Goal: Task Accomplishment & Management: Complete application form

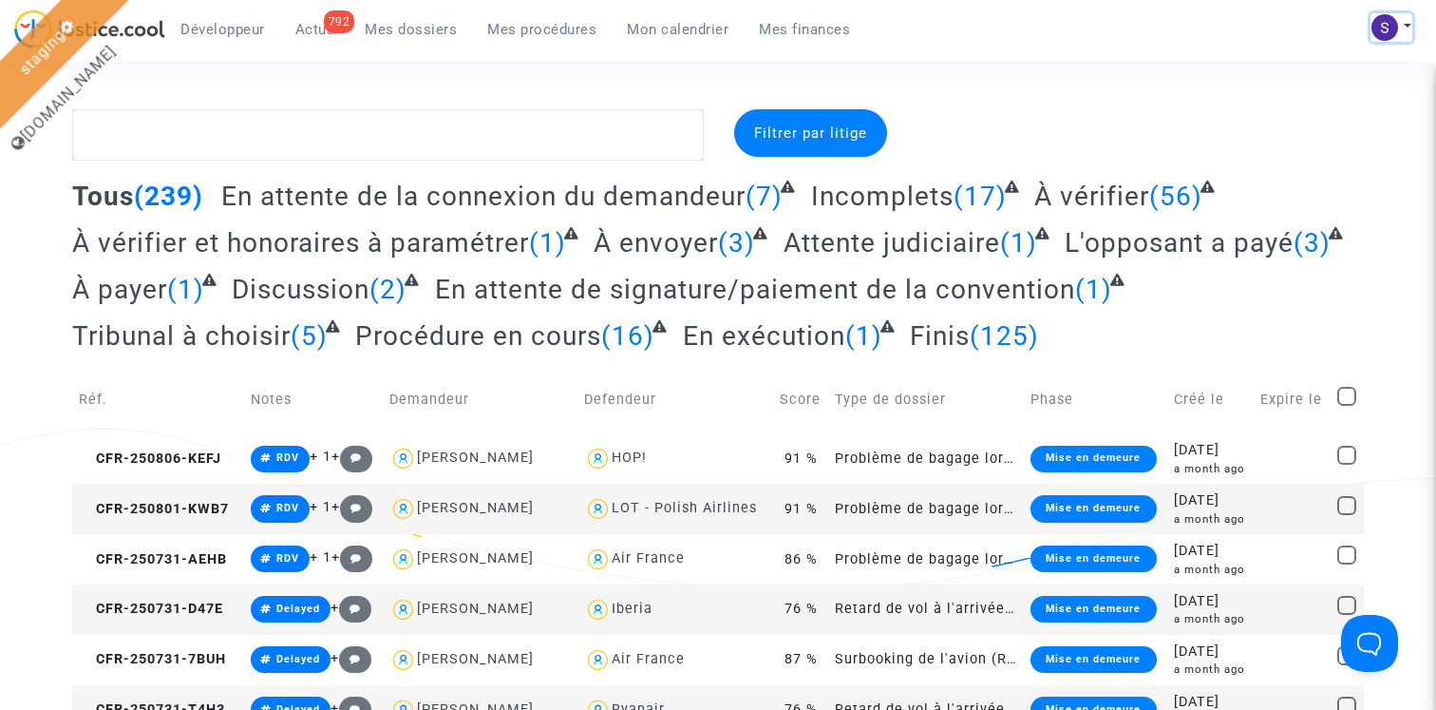
click at [1401, 24] on button at bounding box center [1392, 27] width 42 height 29
click at [1337, 94] on link "Paramètres" at bounding box center [1337, 98] width 150 height 30
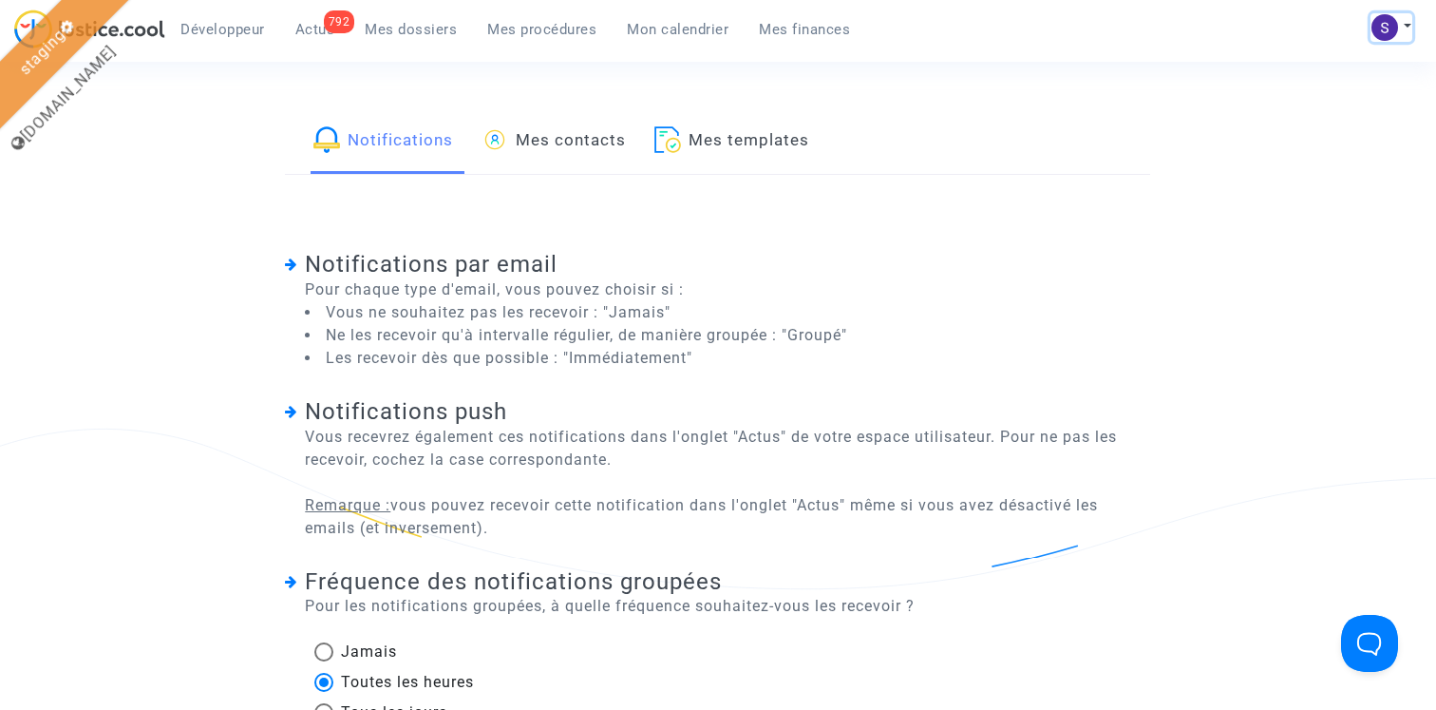
click at [1401, 40] on button at bounding box center [1392, 27] width 42 height 29
click at [1343, 68] on link "Mon profil" at bounding box center [1337, 67] width 150 height 30
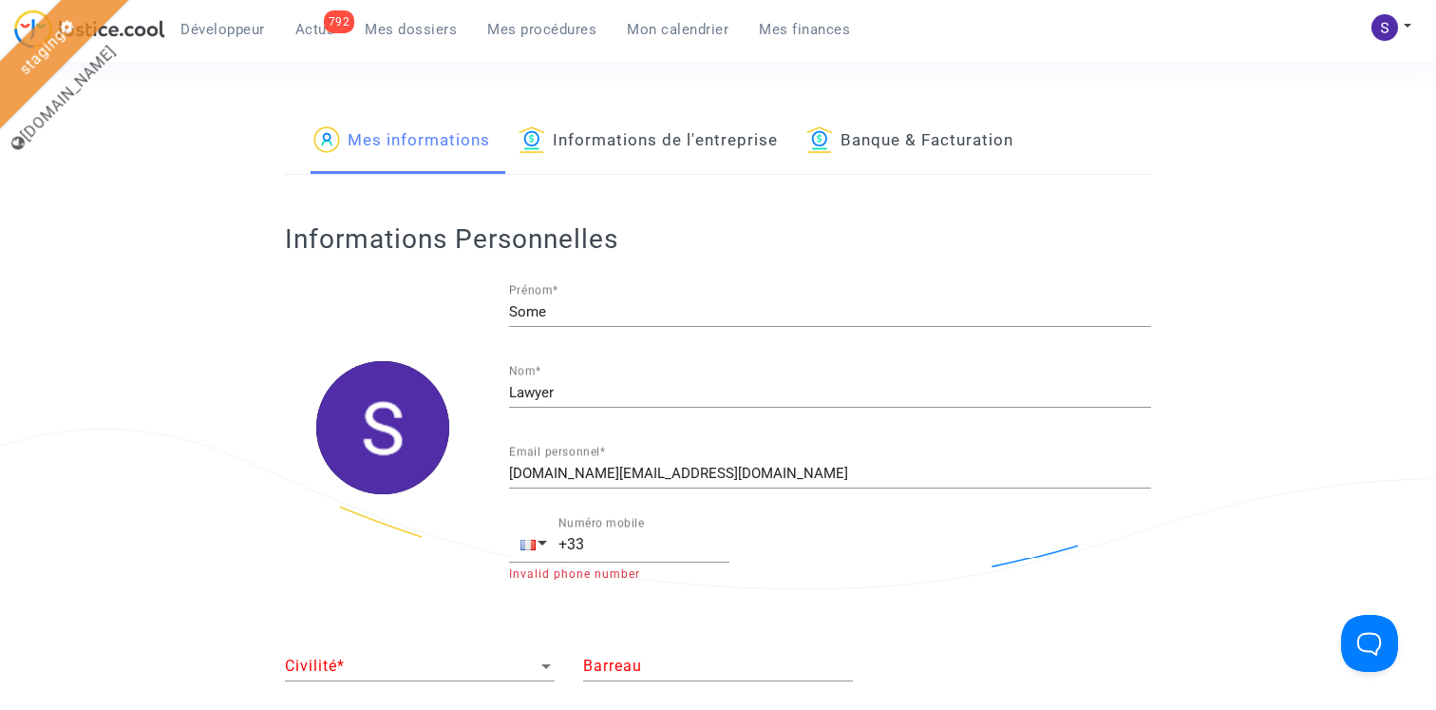
click at [430, 29] on span "Mes dossiers" at bounding box center [411, 29] width 92 height 17
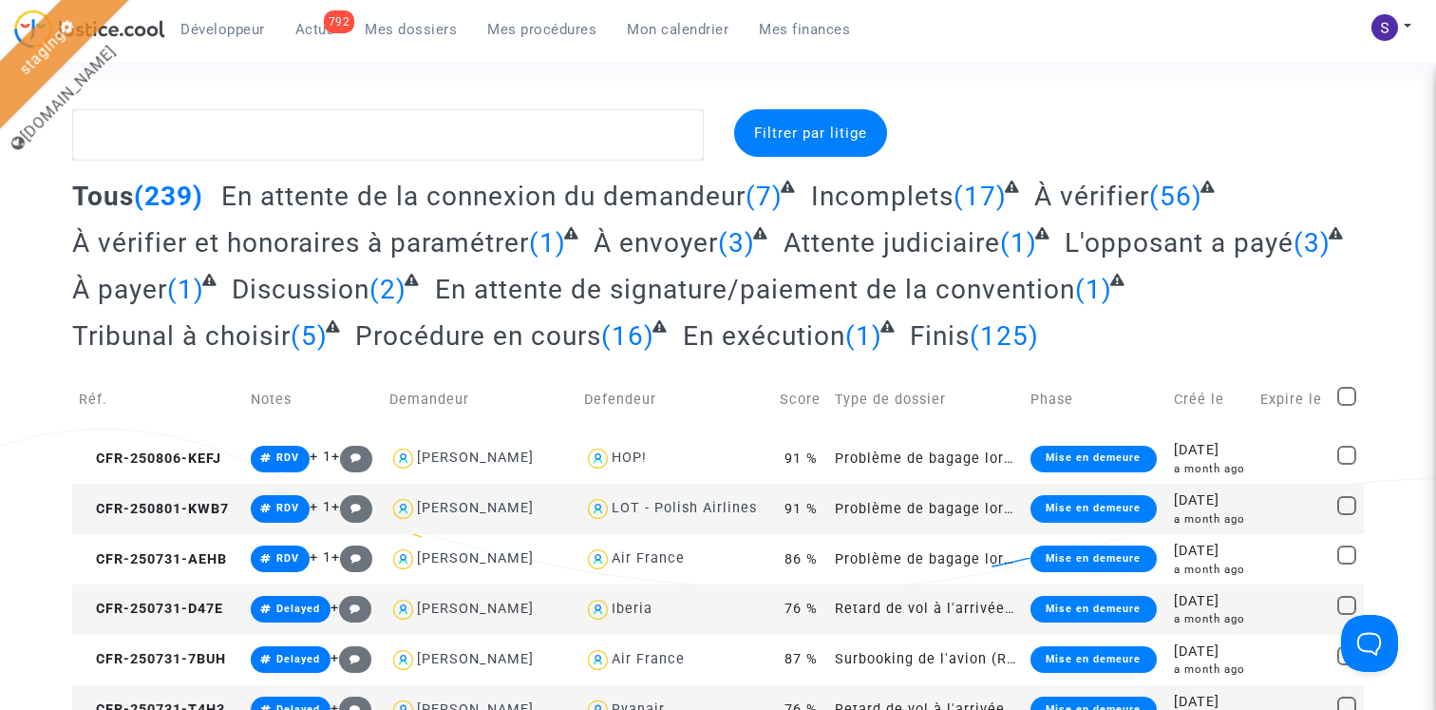
click at [330, 21] on div "792" at bounding box center [339, 21] width 31 height 23
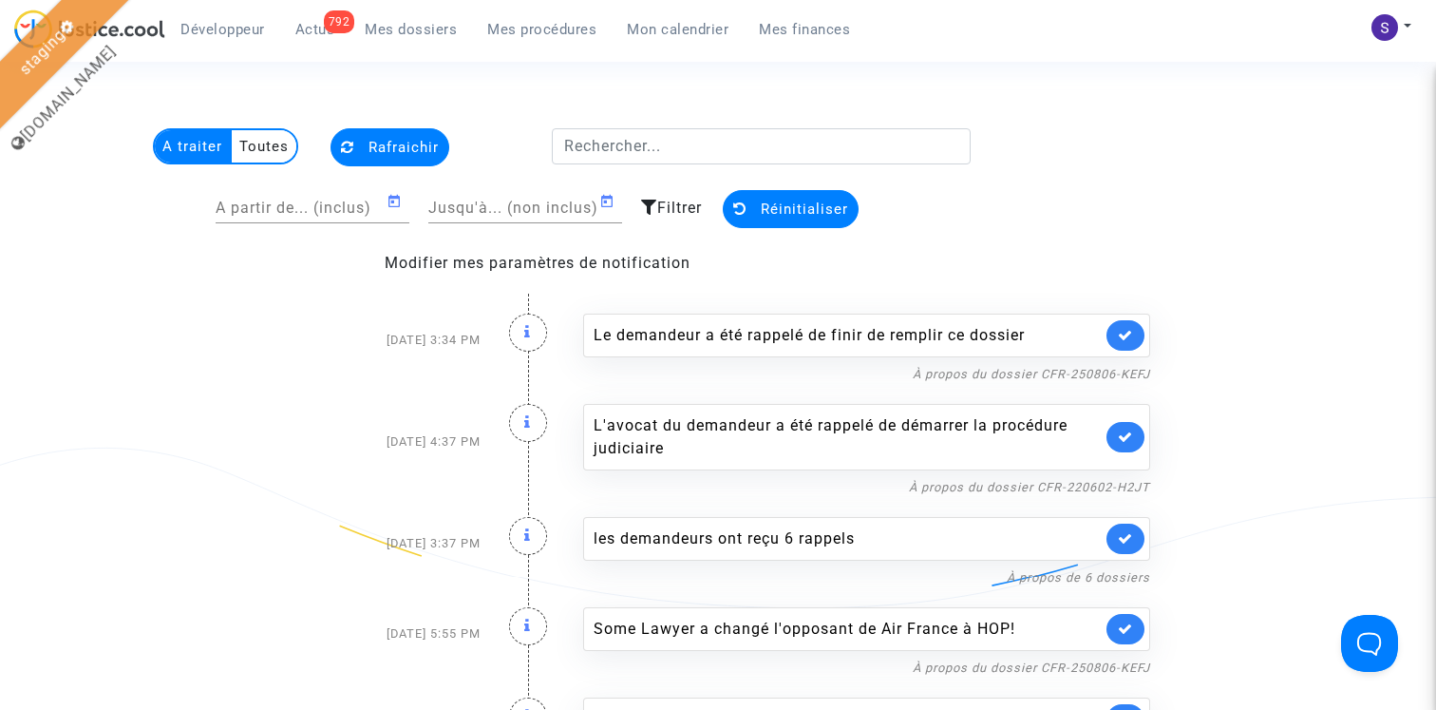
click at [672, 202] on span "Filtrer" at bounding box center [679, 208] width 45 height 18
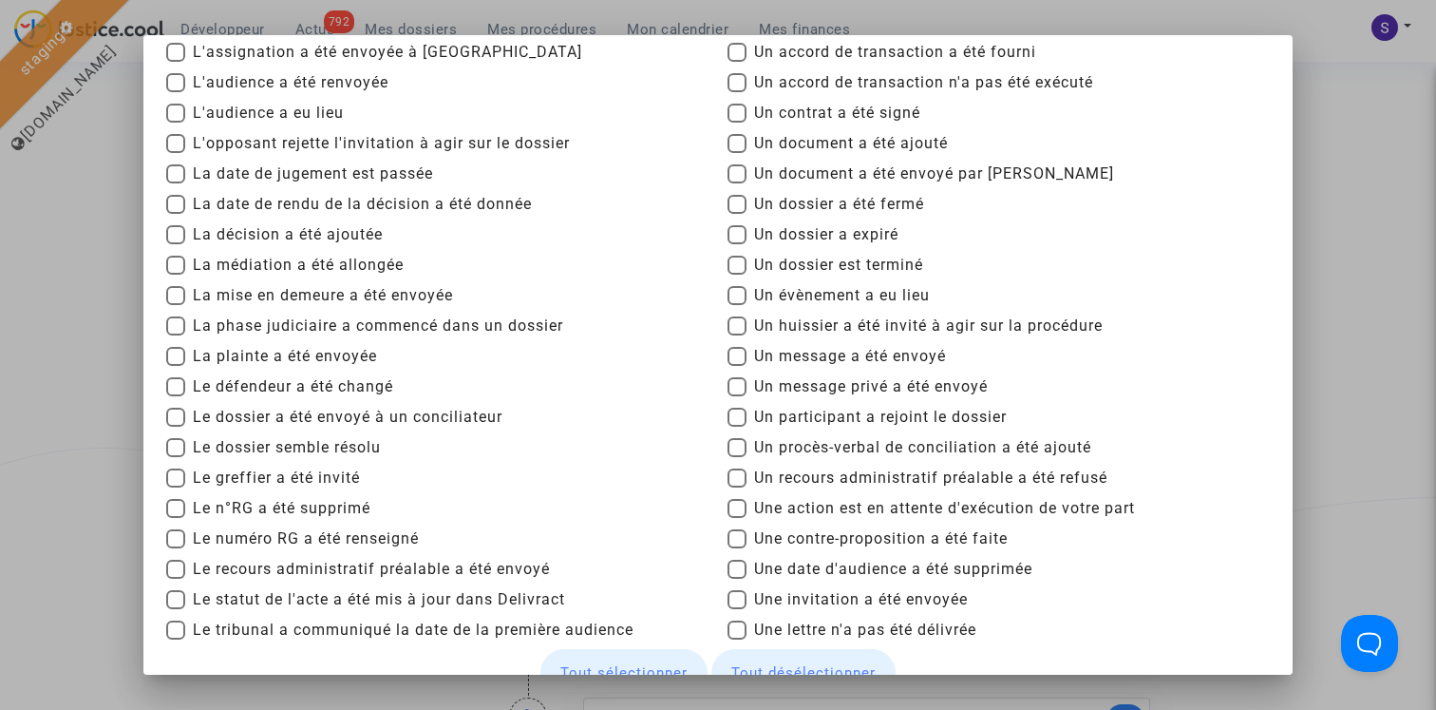
scroll to position [203, 0]
click at [780, 357] on span "Un message a été envoyé" at bounding box center [850, 355] width 192 height 23
click at [737, 365] on input "Un message a été envoyé" at bounding box center [736, 365] width 1 height 1
checkbox input "true"
click at [780, 376] on span "Un message privé a été envoyé" at bounding box center [871, 385] width 234 height 23
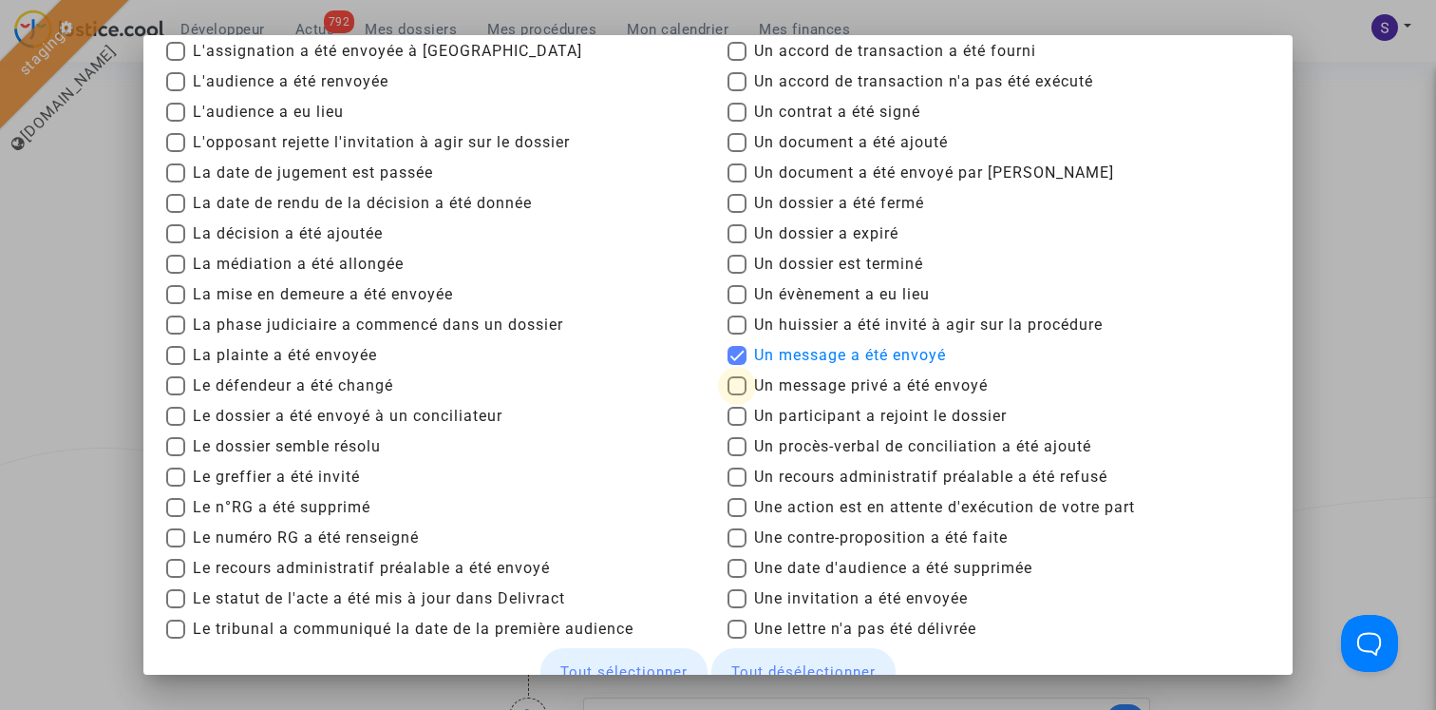
click at [737, 395] on input "Un message privé a été envoyé" at bounding box center [736, 395] width 1 height 1
checkbox input "true"
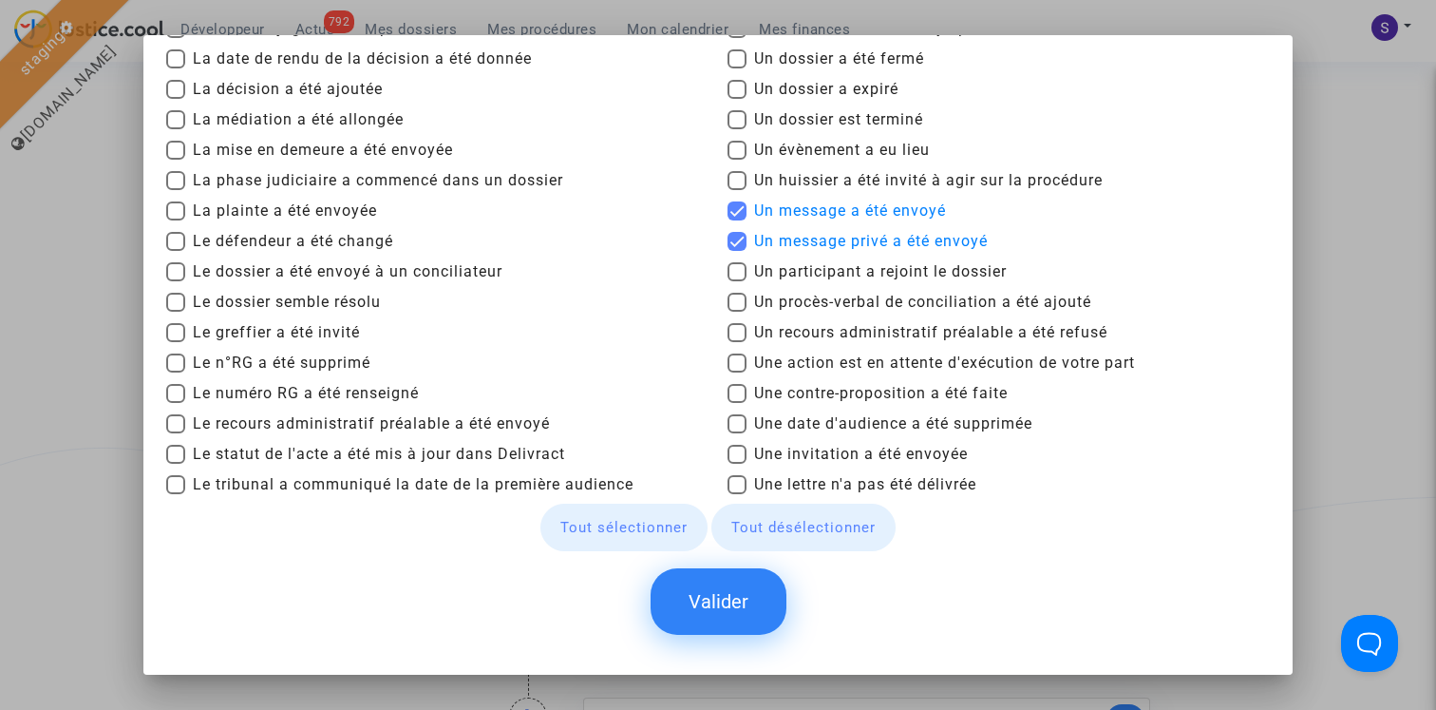
click at [752, 612] on button "Valider" at bounding box center [719, 601] width 136 height 67
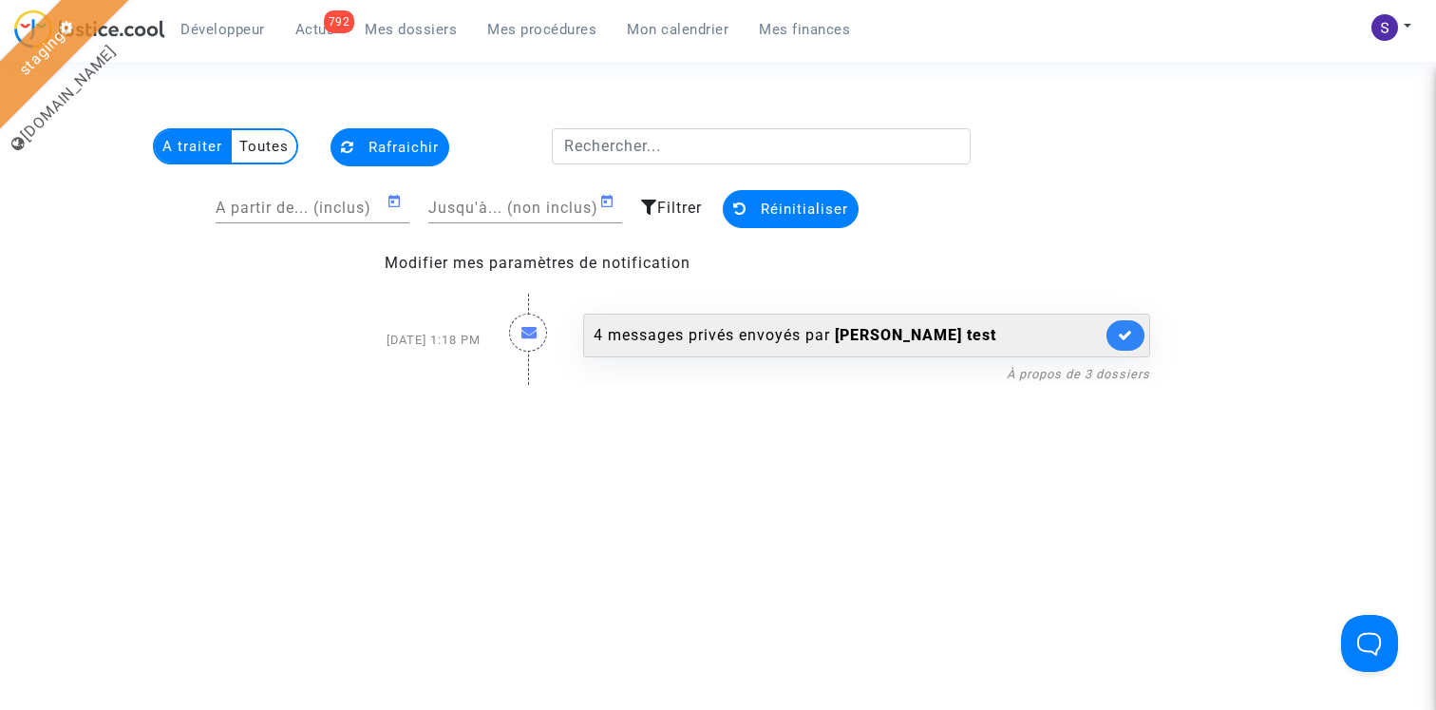
click at [865, 336] on b "Alexandros test" at bounding box center [916, 335] width 162 height 18
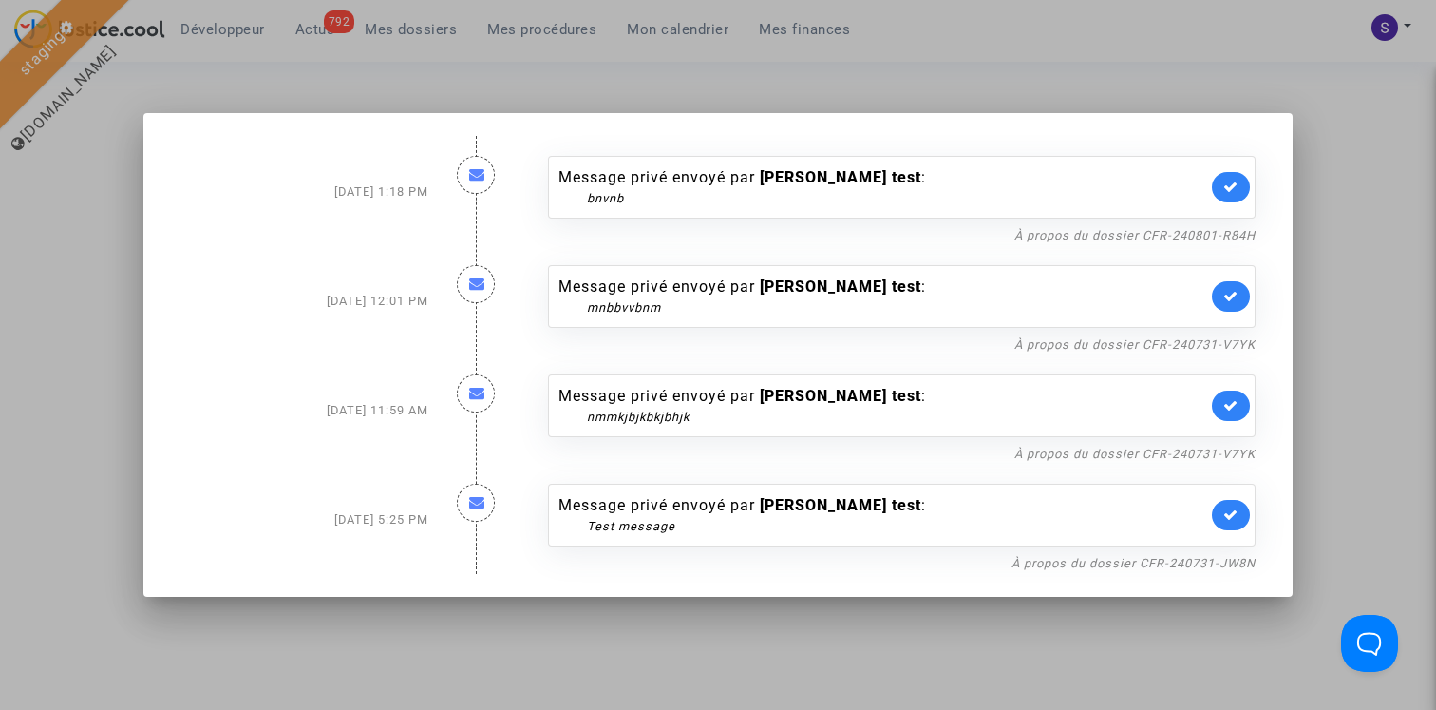
click at [1393, 241] on div at bounding box center [718, 355] width 1436 height 710
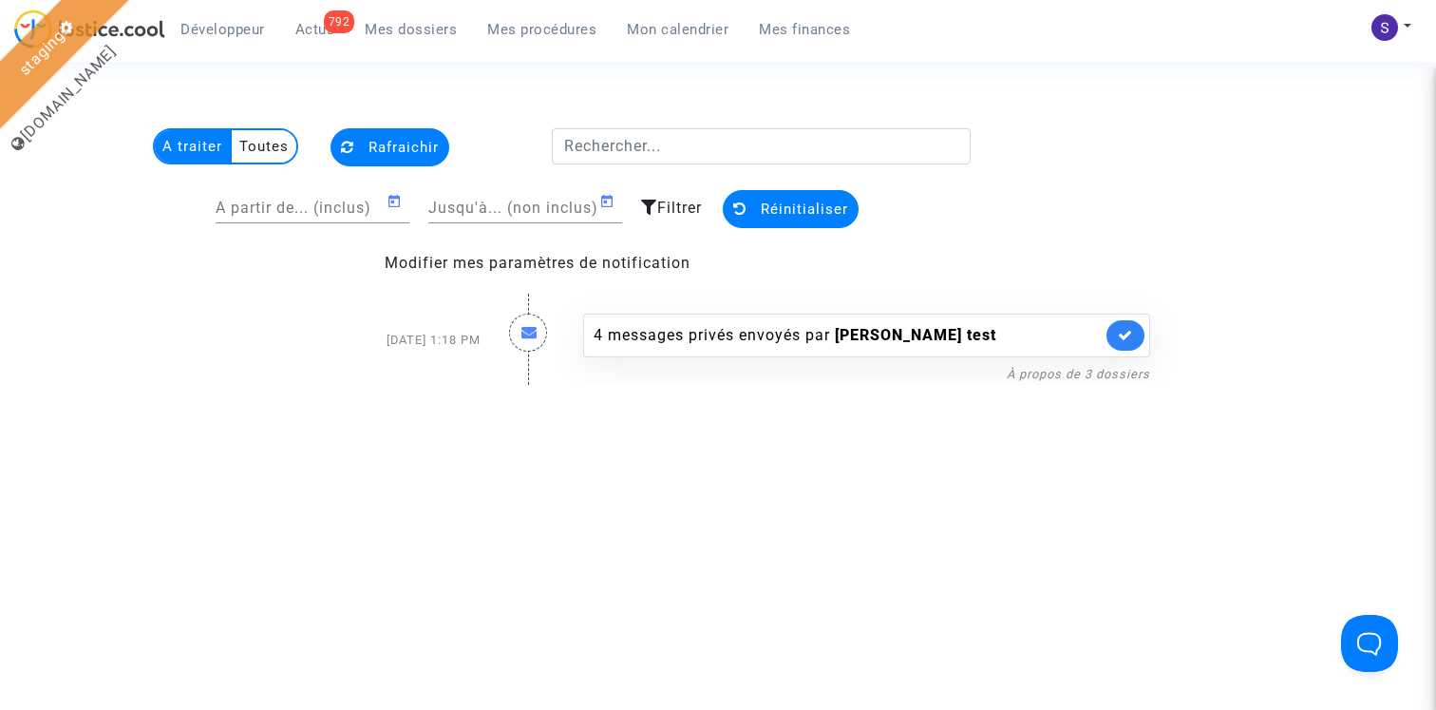
click at [663, 206] on span "Filtrer" at bounding box center [679, 208] width 45 height 18
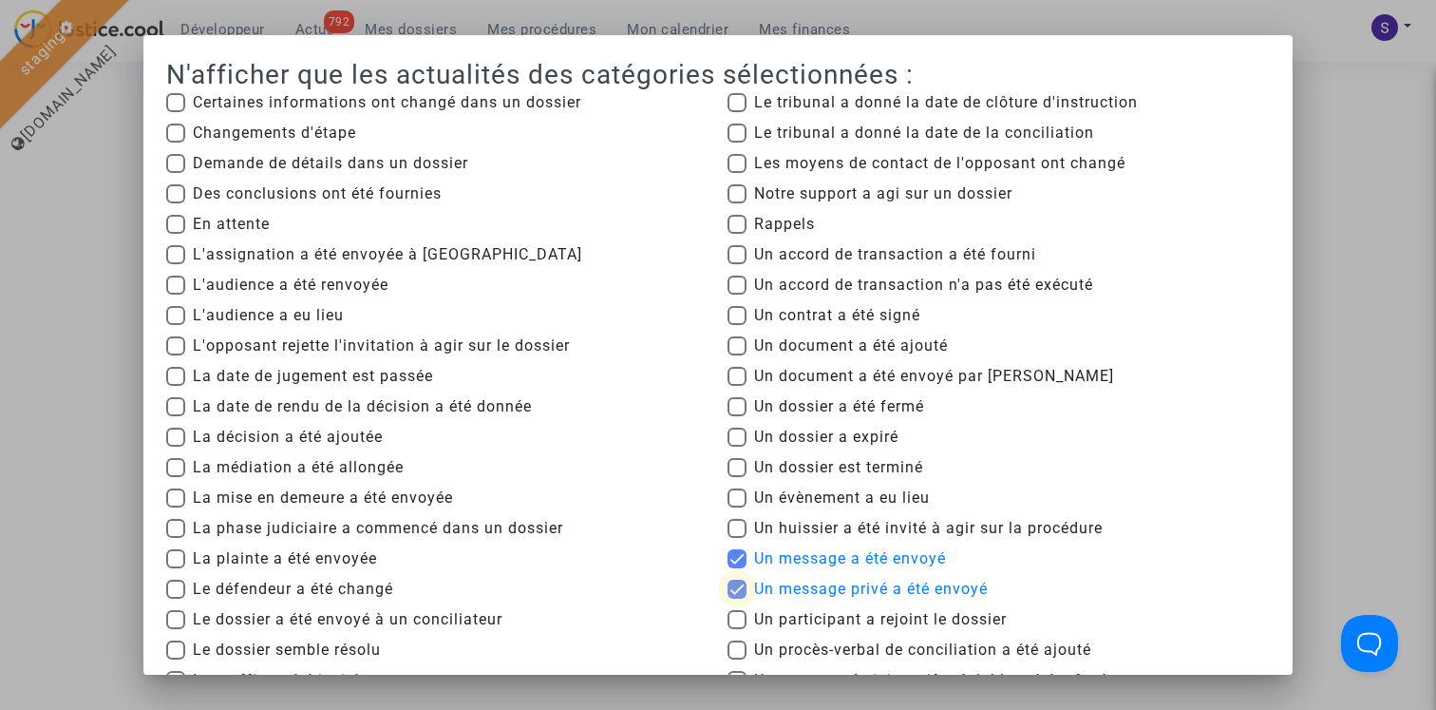
click at [751, 583] on label "Un message privé a été envoyé" at bounding box center [858, 589] width 260 height 23
click at [737, 599] on input "Un message privé a été envoyé" at bounding box center [736, 599] width 1 height 1
checkbox input "false"
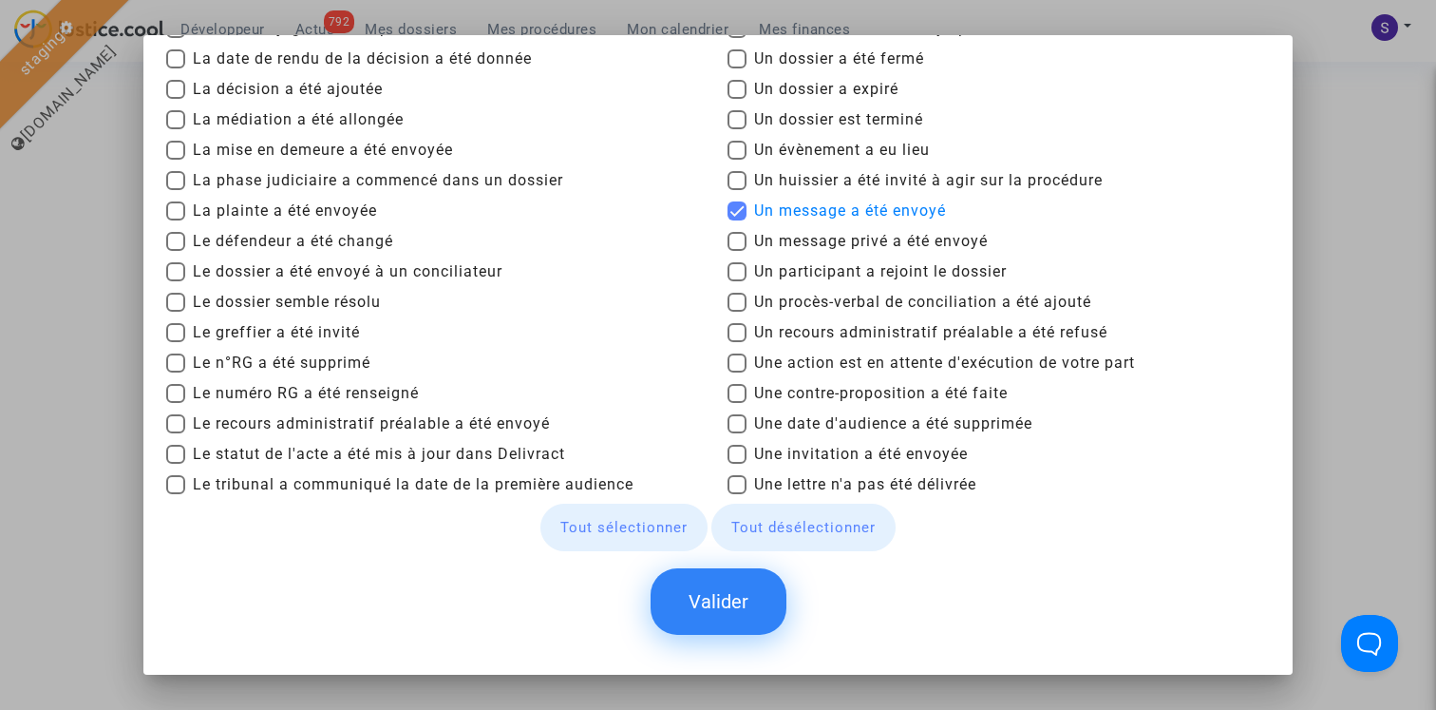
click at [721, 622] on button "Valider" at bounding box center [719, 601] width 136 height 67
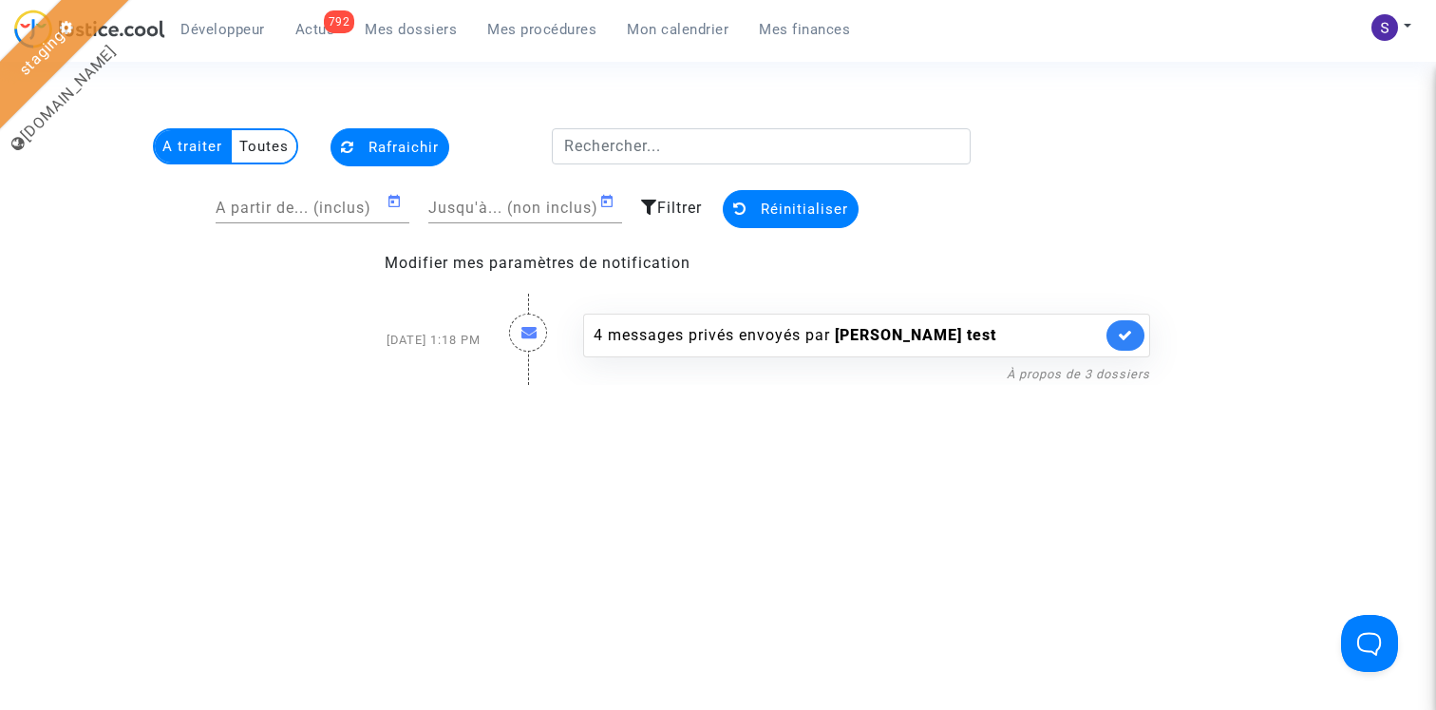
click at [656, 205] on icon at bounding box center [649, 207] width 16 height 15
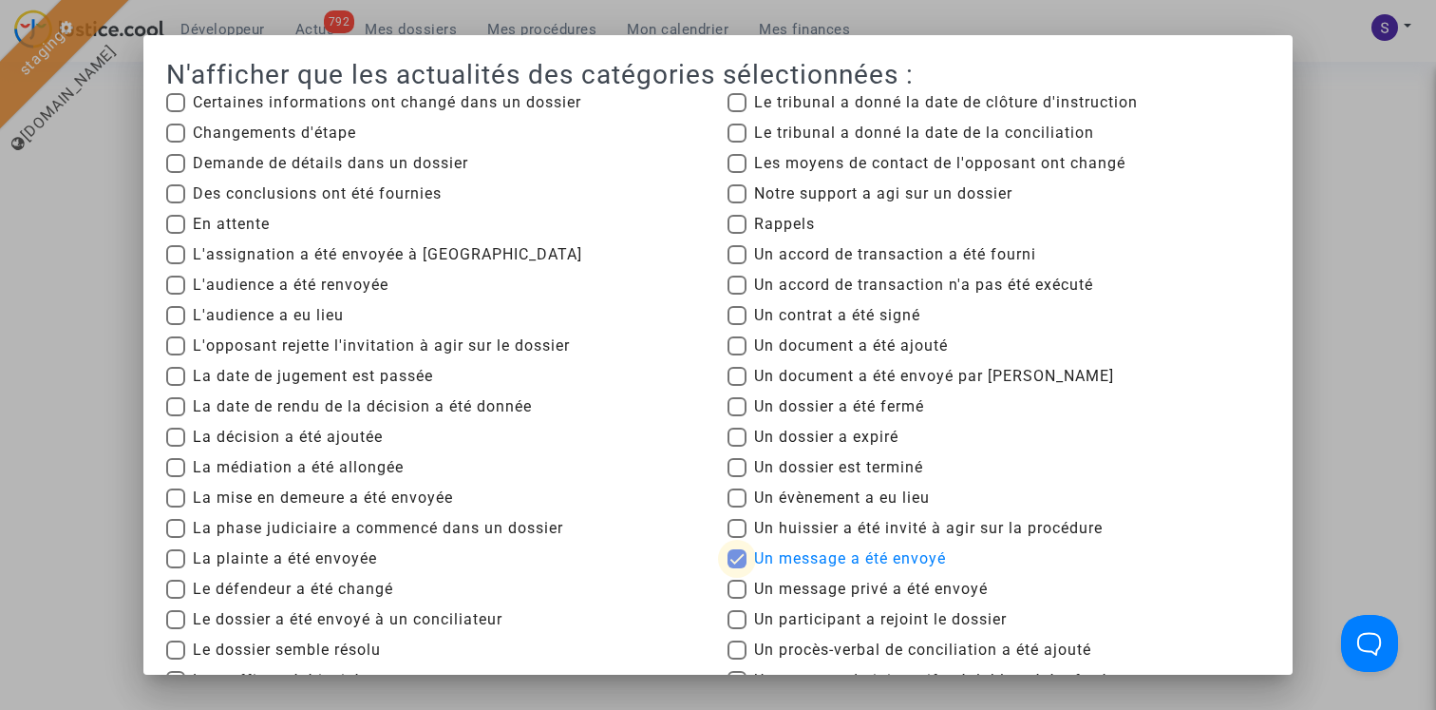
click at [743, 556] on span at bounding box center [737, 558] width 19 height 19
click at [737, 568] on input "Un message a été envoyé" at bounding box center [736, 568] width 1 height 1
checkbox input "false"
click at [743, 586] on span at bounding box center [737, 589] width 19 height 19
click at [737, 599] on input "Un message privé a été envoyé" at bounding box center [736, 599] width 1 height 1
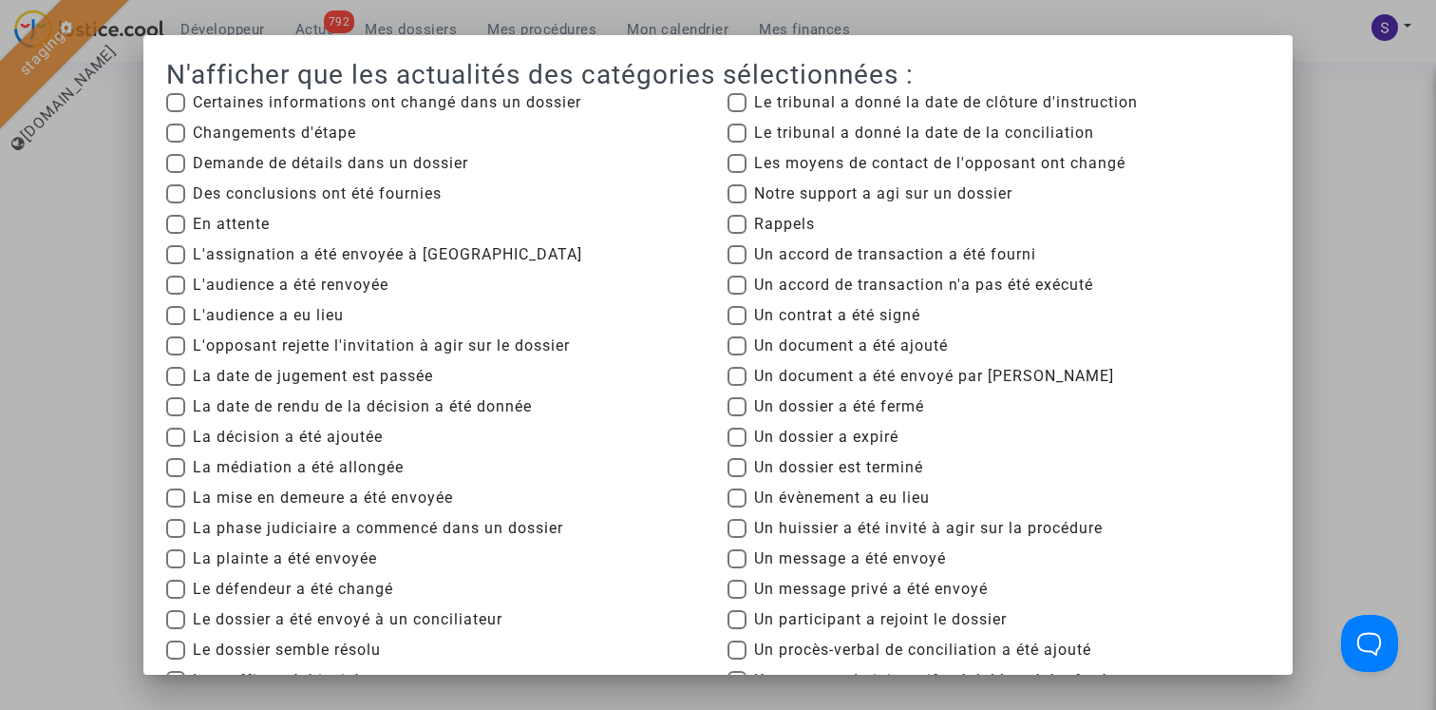
checkbox input "true"
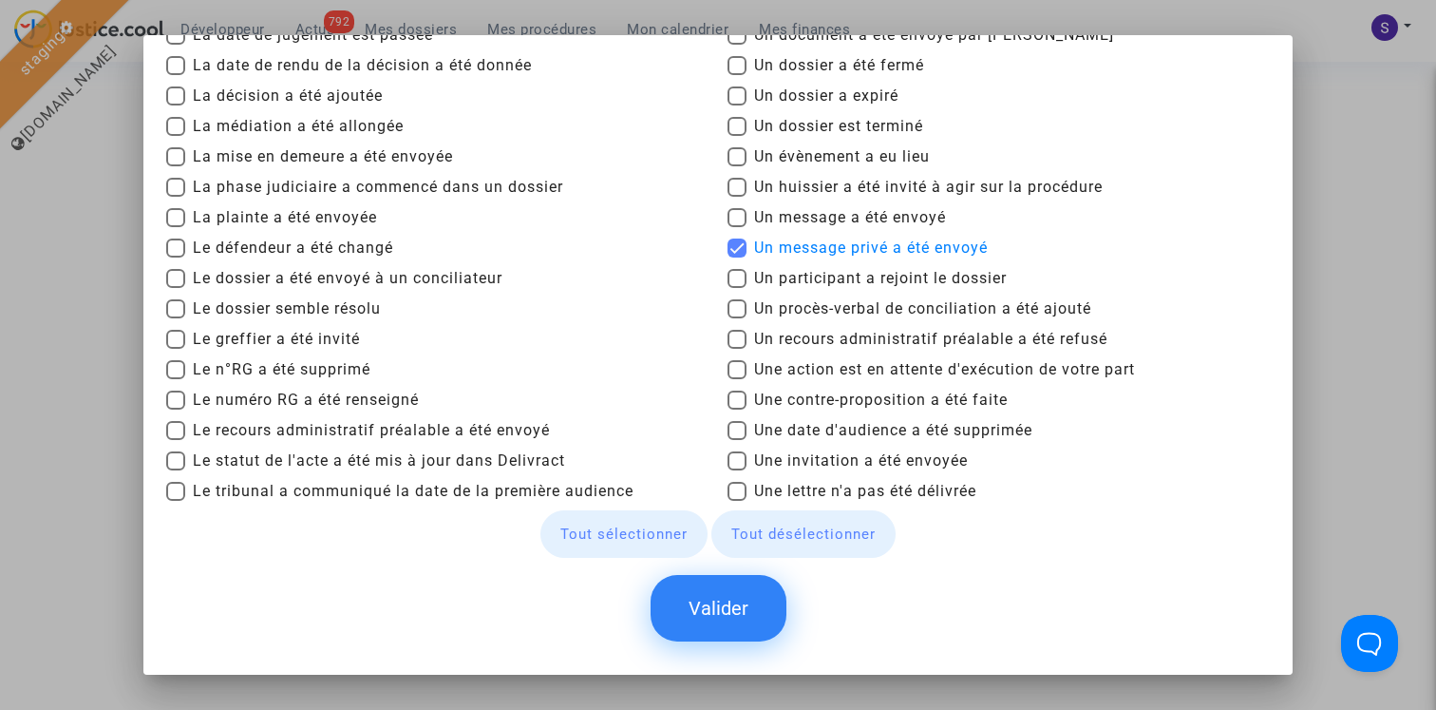
scroll to position [348, 0]
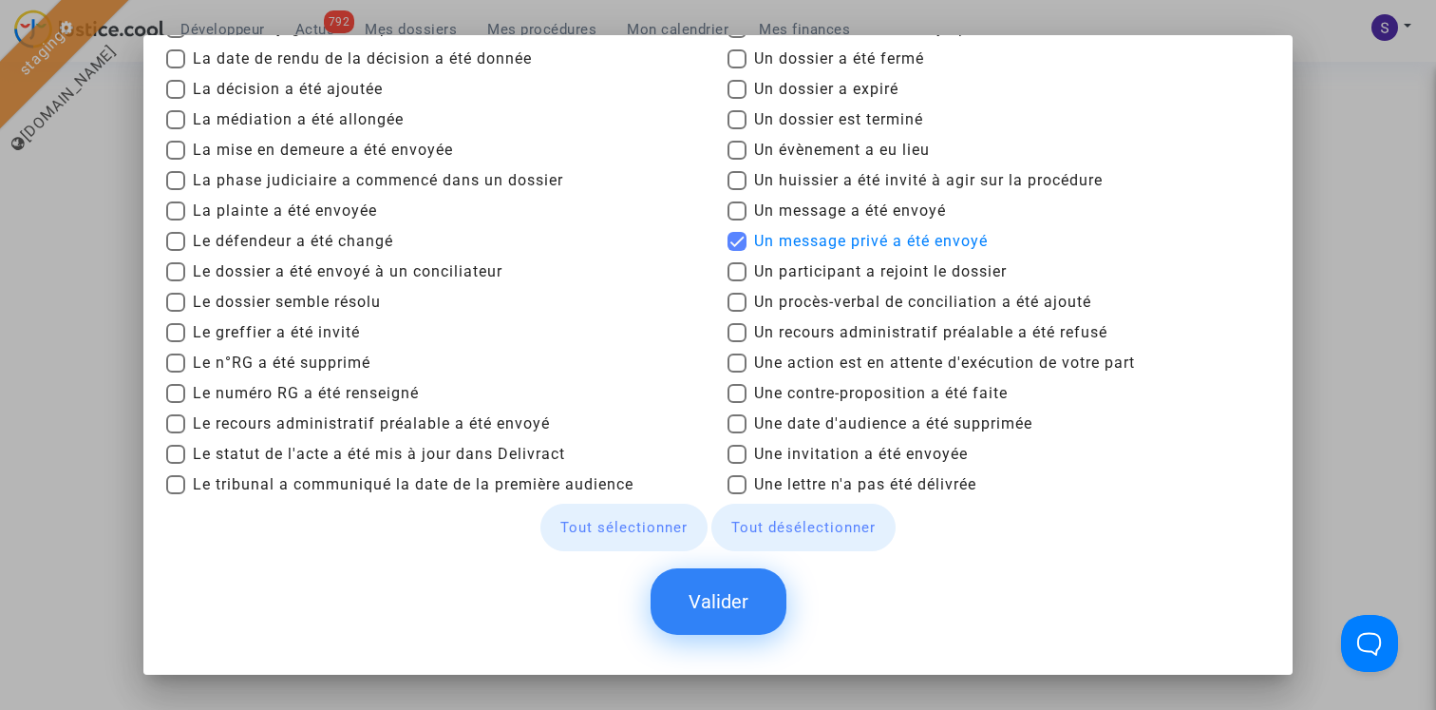
click at [740, 612] on button "Valider" at bounding box center [719, 601] width 136 height 67
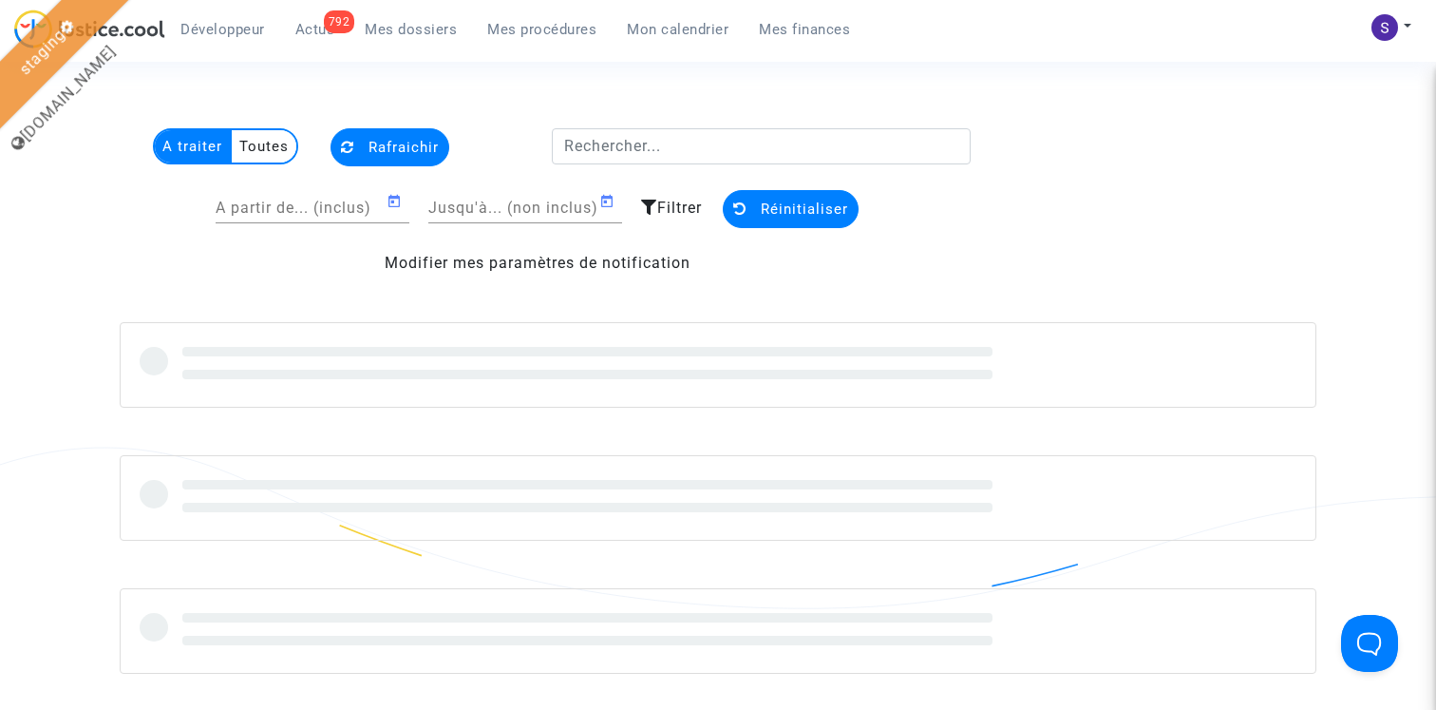
click at [658, 206] on span "Filtrer" at bounding box center [679, 208] width 45 height 18
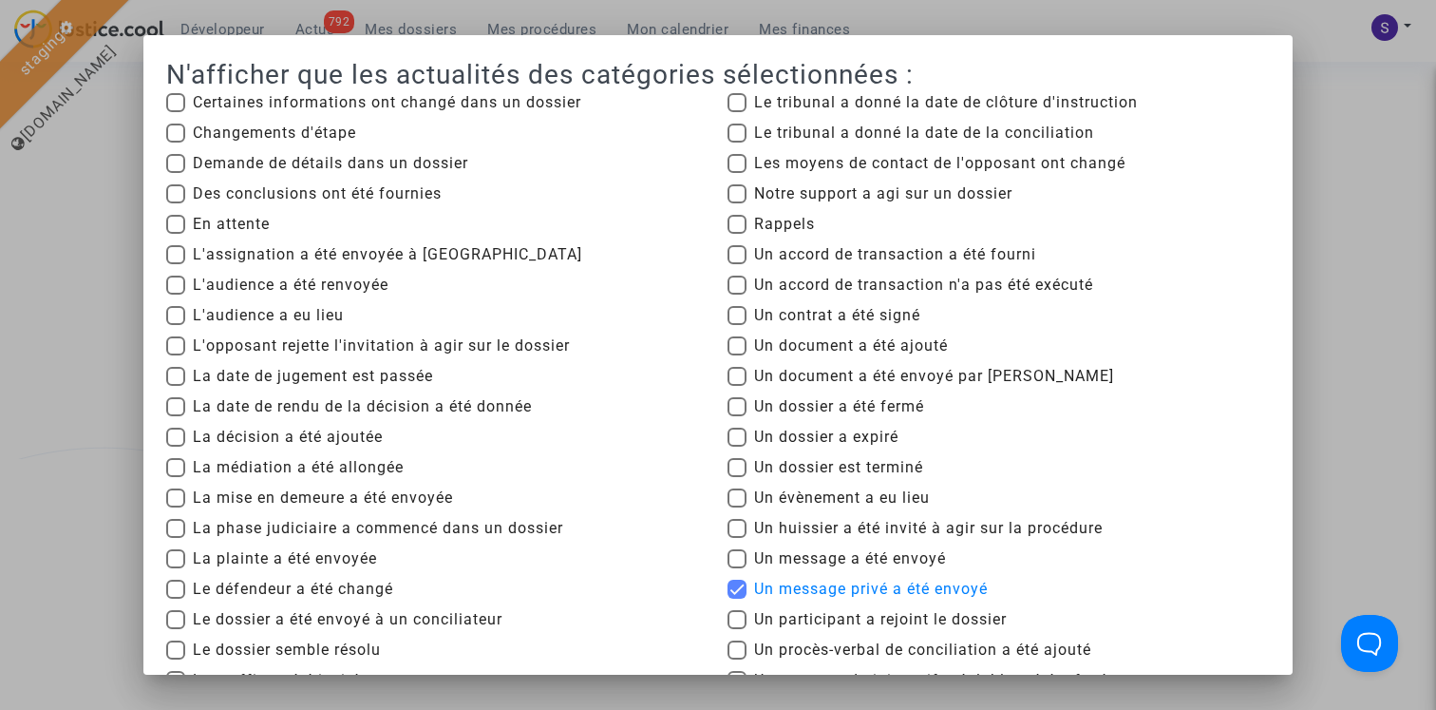
click at [742, 557] on span at bounding box center [737, 558] width 19 height 19
click at [737, 568] on input "Un message a été envoyé" at bounding box center [736, 568] width 1 height 1
checkbox input "true"
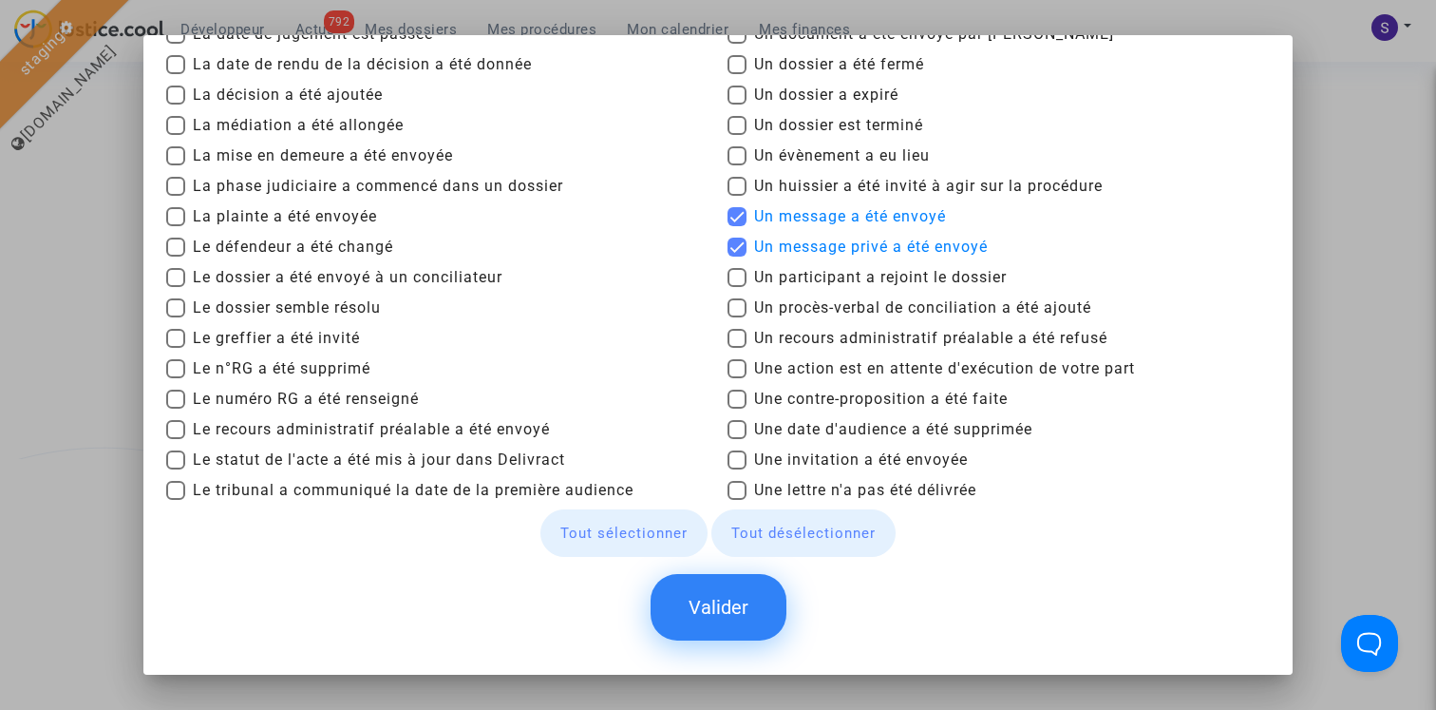
scroll to position [348, 0]
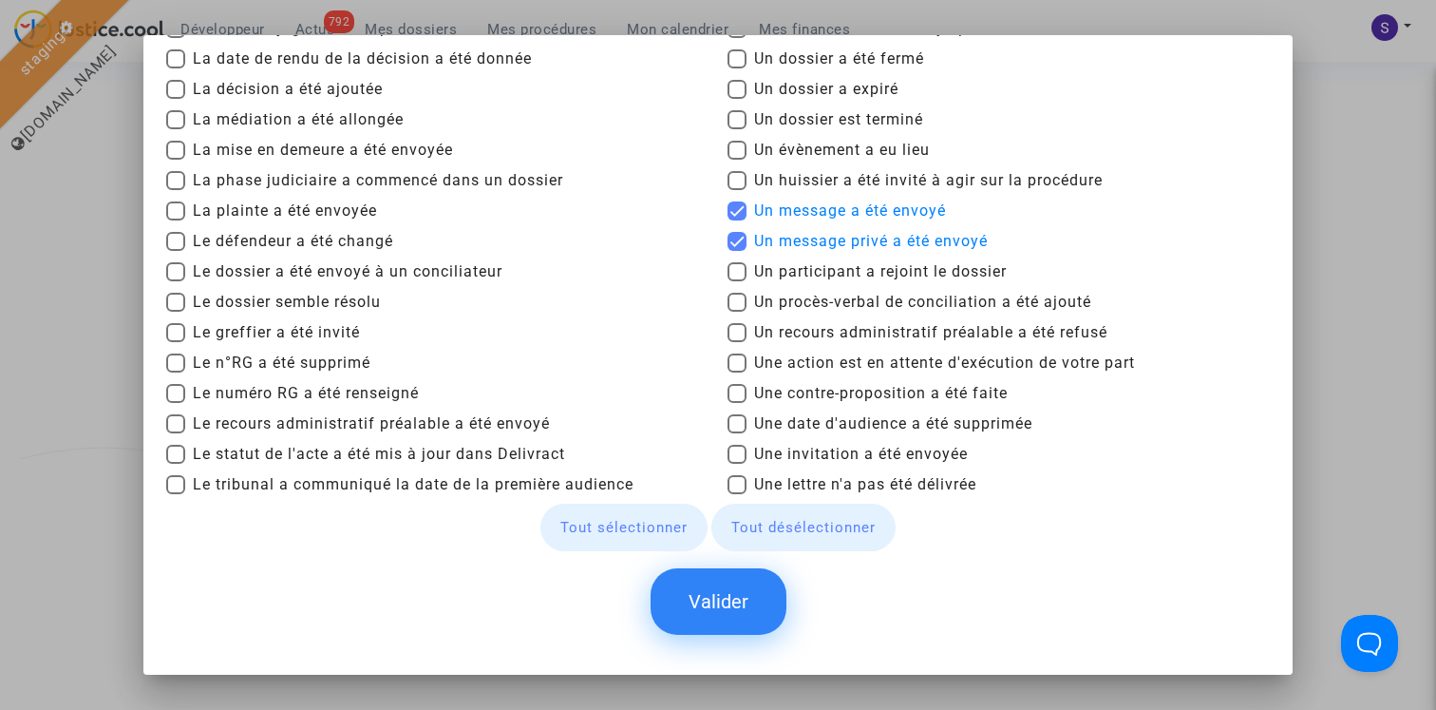
click at [733, 604] on button "Valider" at bounding box center [719, 601] width 136 height 67
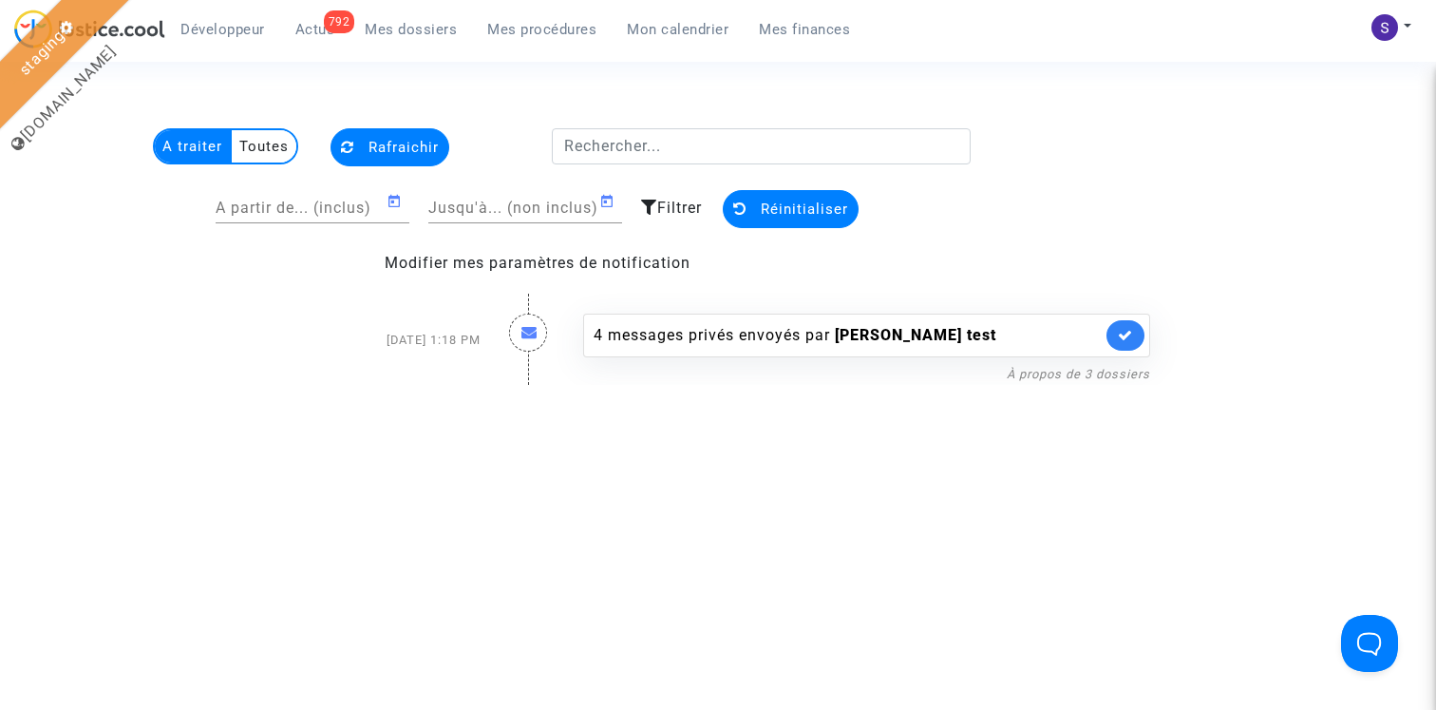
click at [814, 385] on html "Développeur 792 Actus Mes dossiers Mes procédures Mon calendrier Mes finances M…" at bounding box center [718, 192] width 1436 height 385
click at [426, 29] on span "Mes dossiers" at bounding box center [411, 29] width 92 height 17
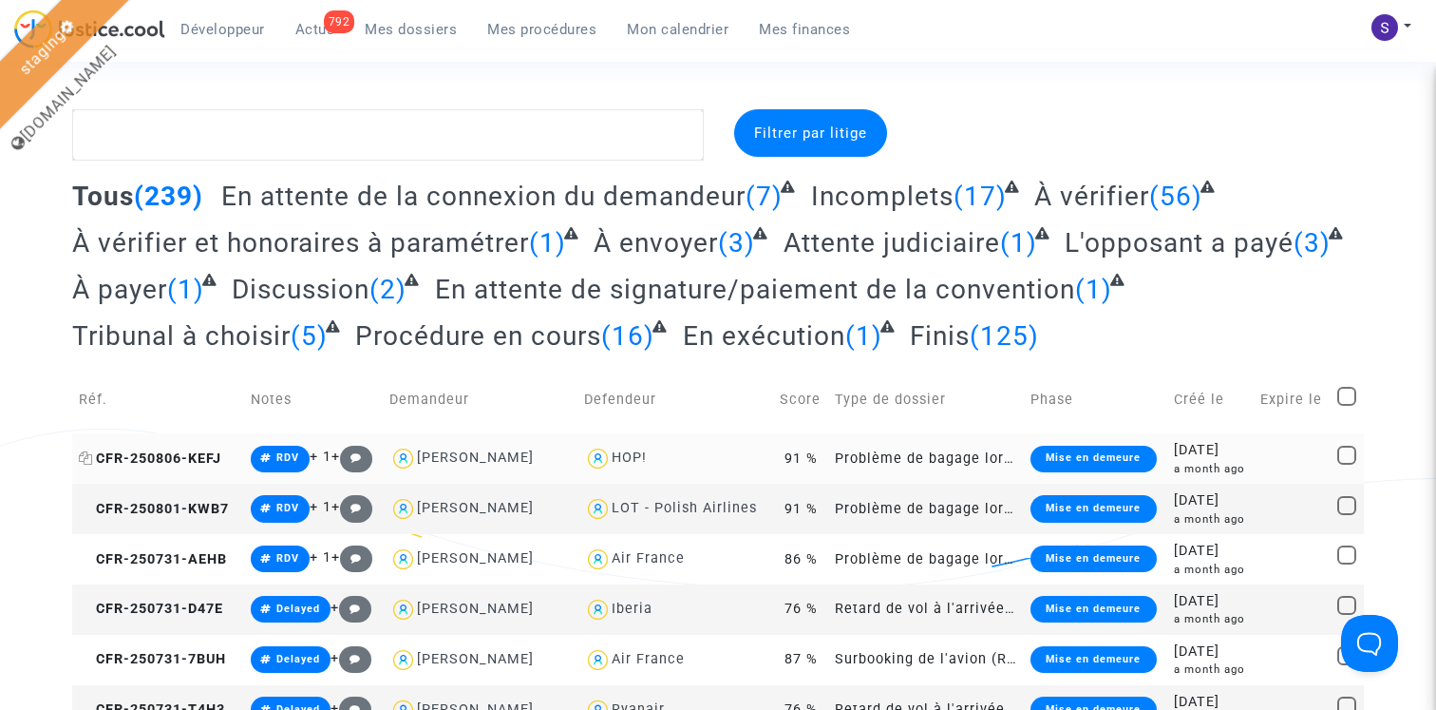
click at [191, 460] on span "CFR-250806-KEFJ" at bounding box center [150, 458] width 143 height 16
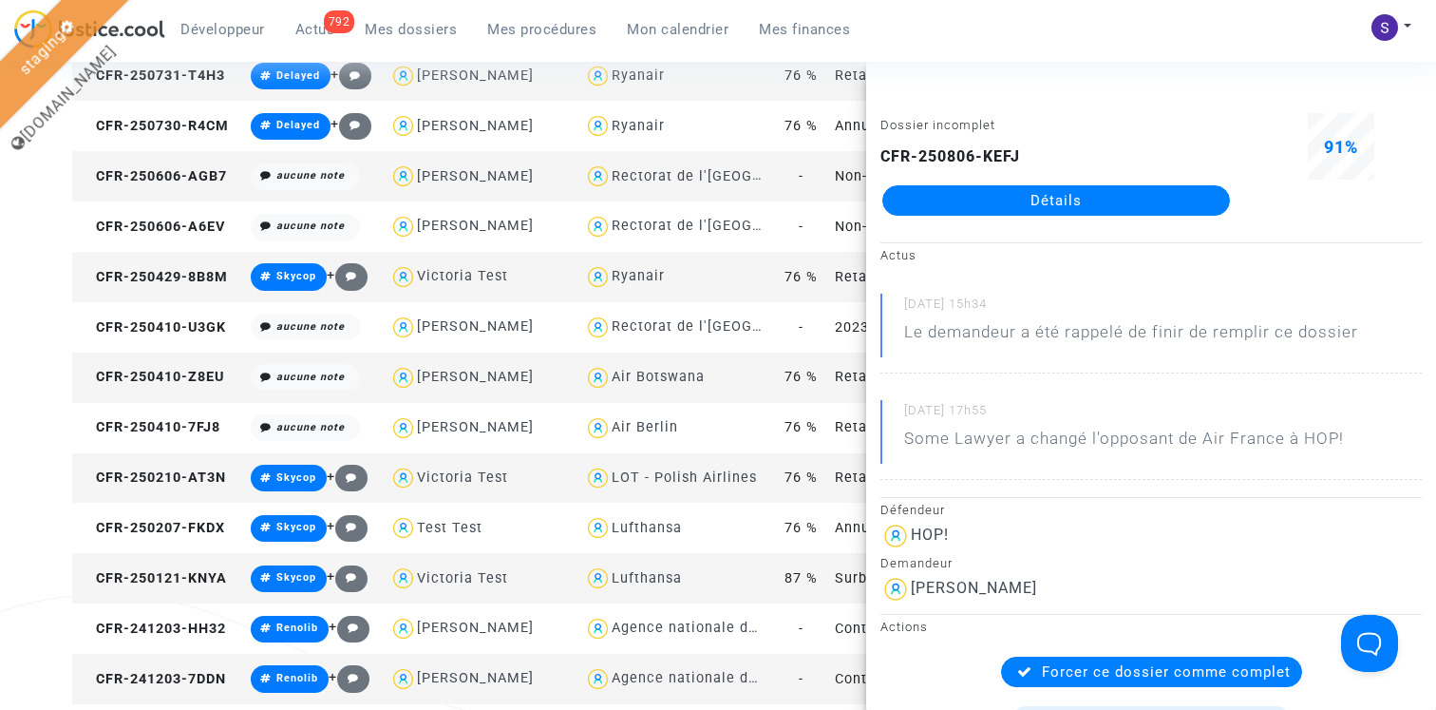
scroll to position [636, 0]
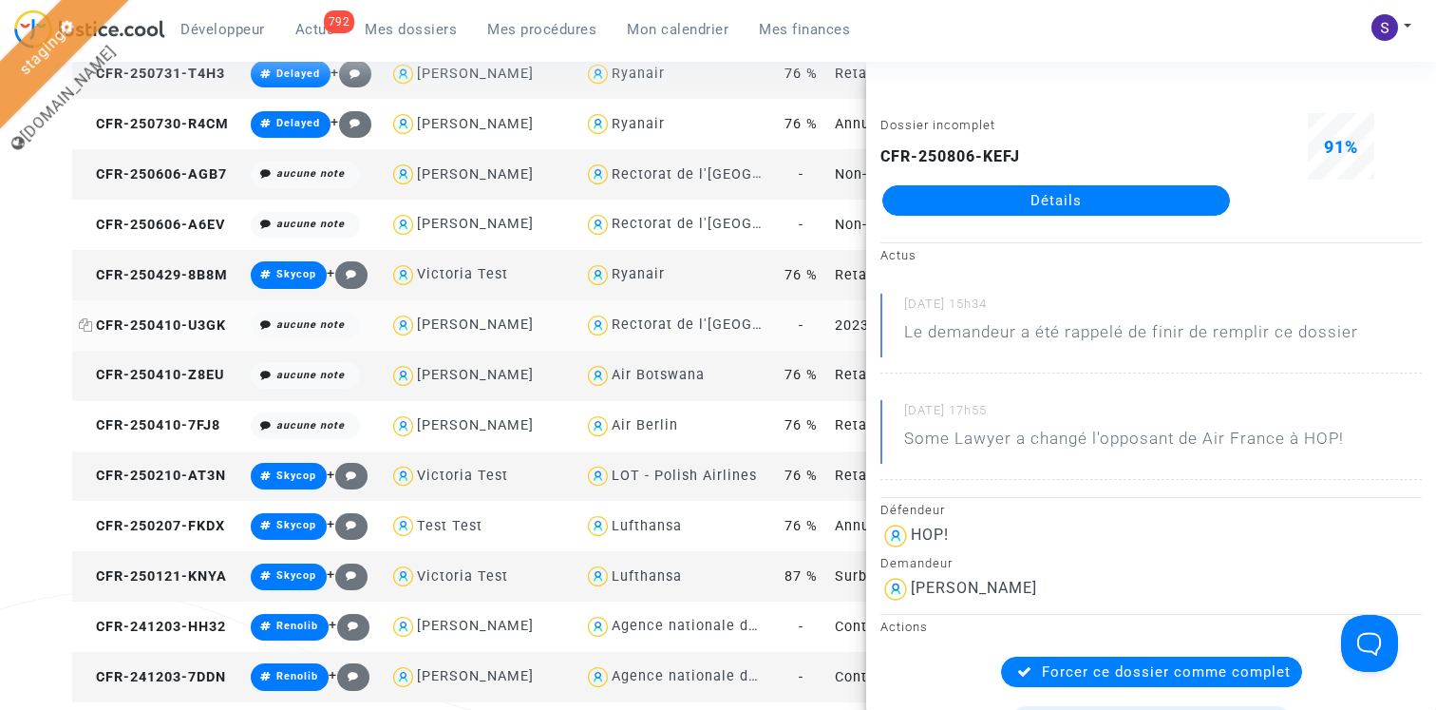
click at [205, 323] on span "CFR-250410-U3GK" at bounding box center [152, 325] width 147 height 16
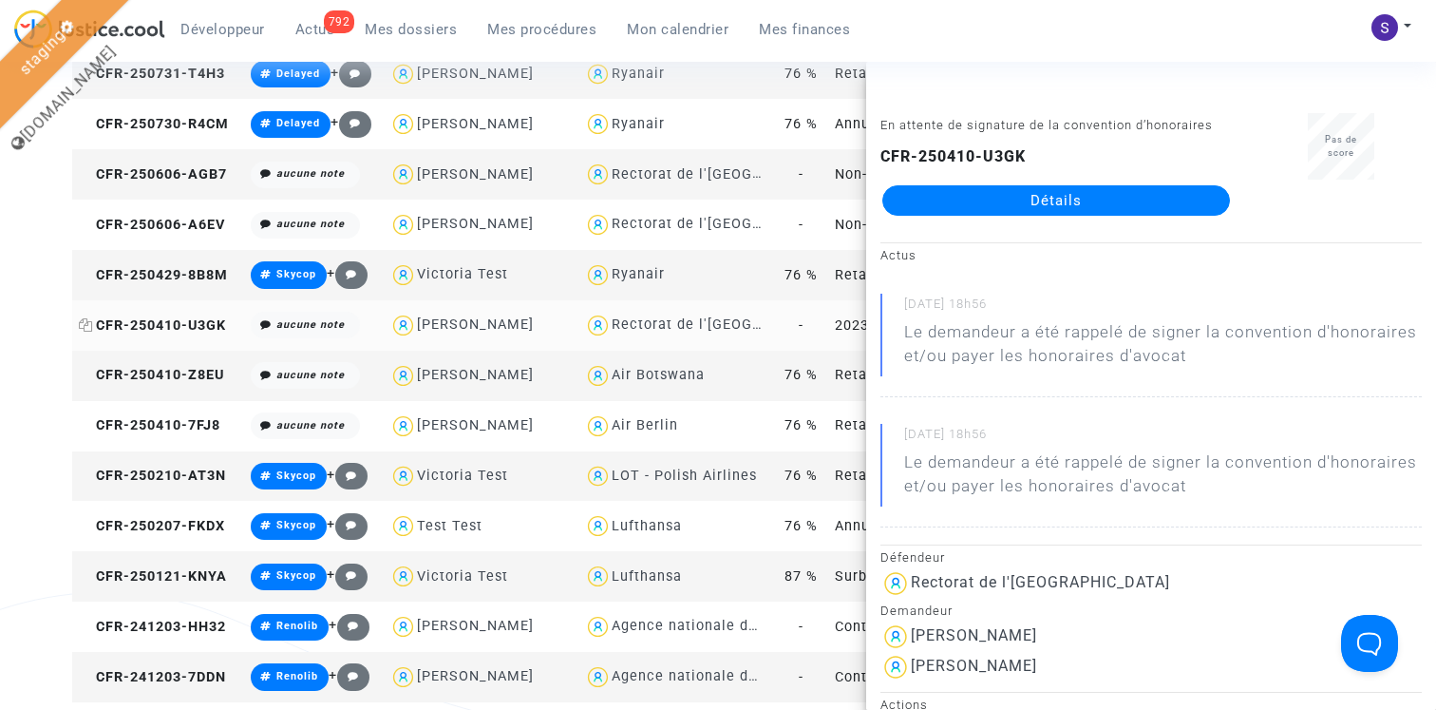
click at [86, 324] on icon at bounding box center [86, 324] width 14 height 13
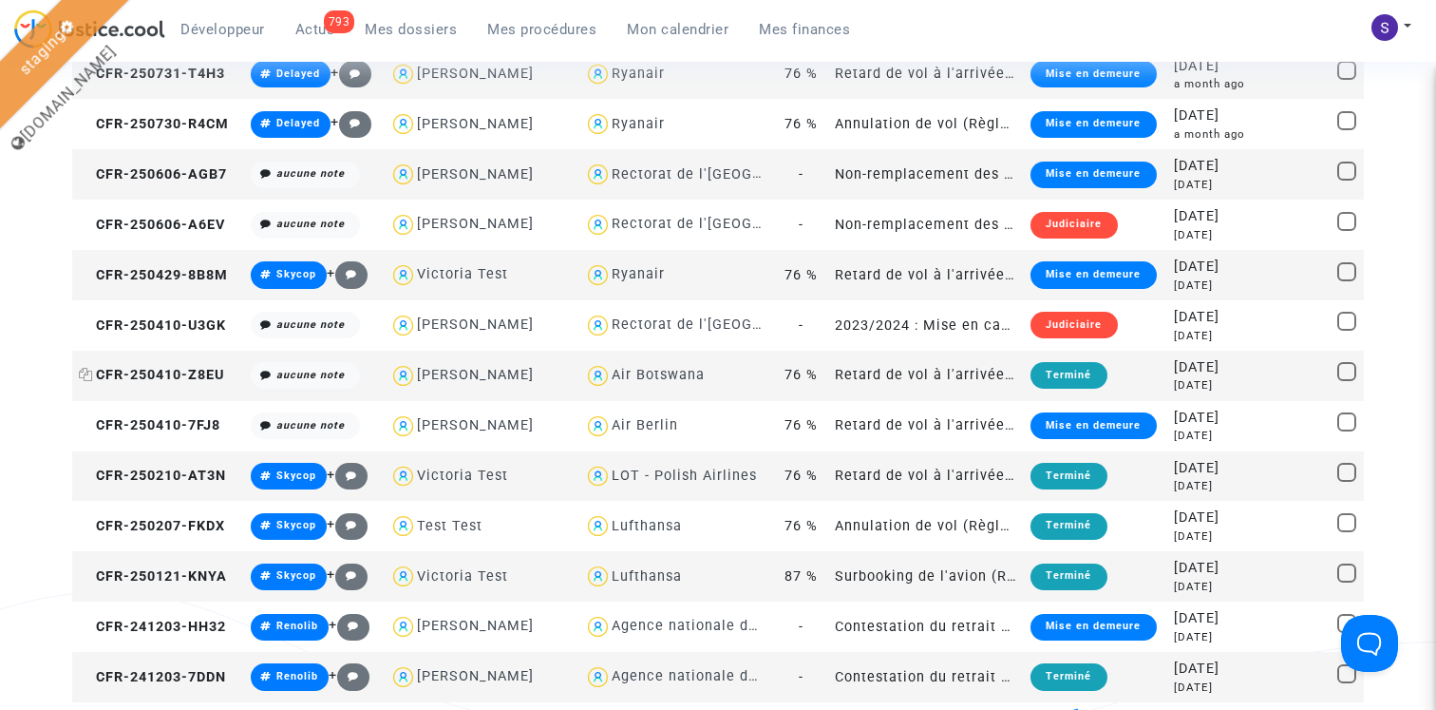
click at [91, 377] on icon at bounding box center [86, 374] width 14 height 13
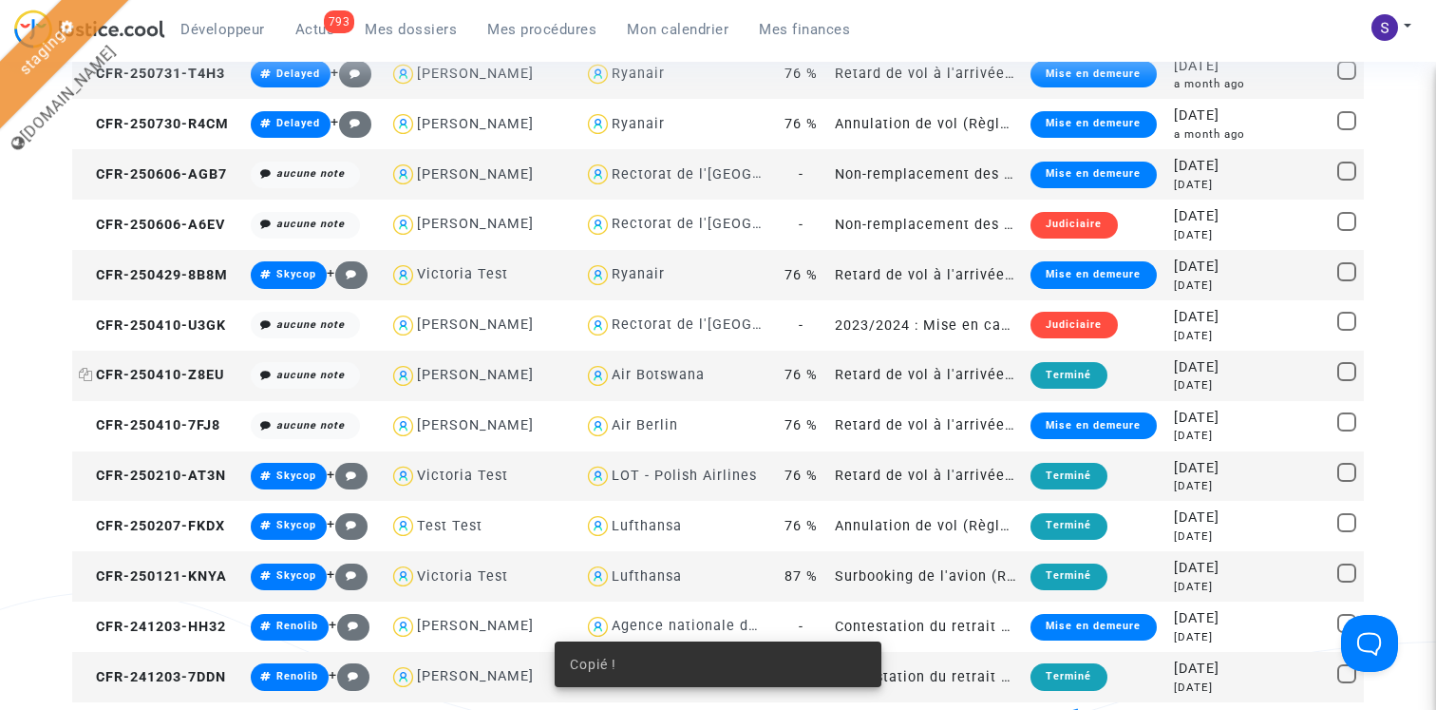
click at [182, 377] on span "CFR-250410-Z8EU" at bounding box center [151, 375] width 145 height 16
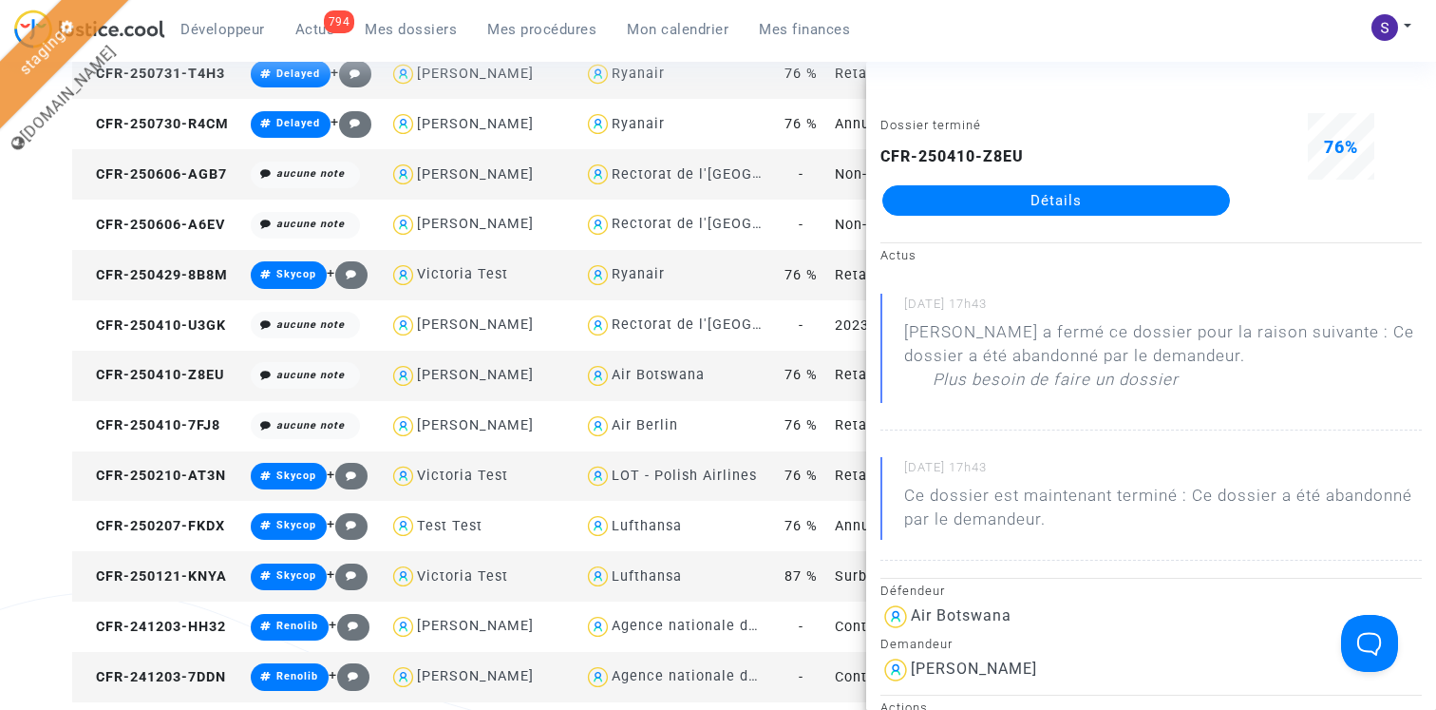
scroll to position [0, 0]
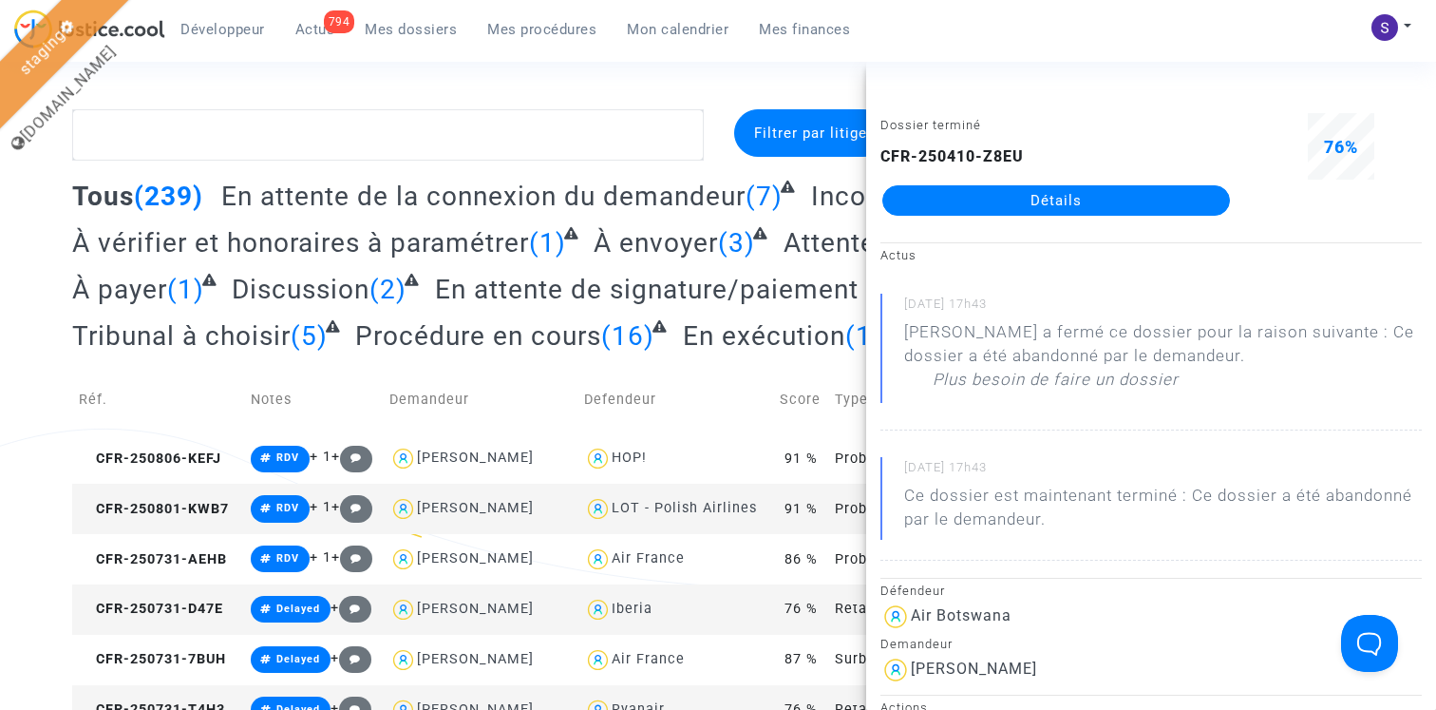
drag, startPoint x: 798, startPoint y: 79, endPoint x: 928, endPoint y: 53, distance: 132.7
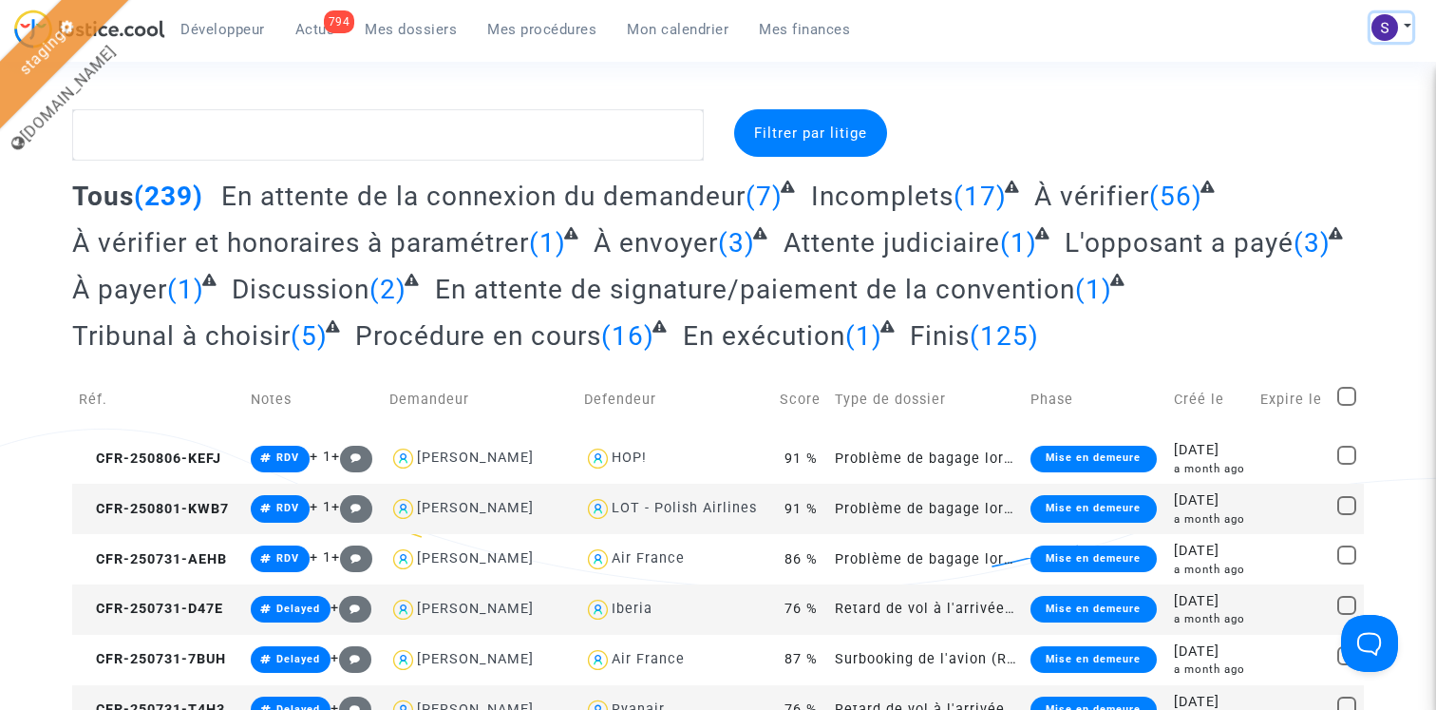
click at [1397, 22] on img at bounding box center [1385, 27] width 27 height 27
click at [1310, 126] on link "Déconnexion" at bounding box center [1337, 128] width 150 height 30
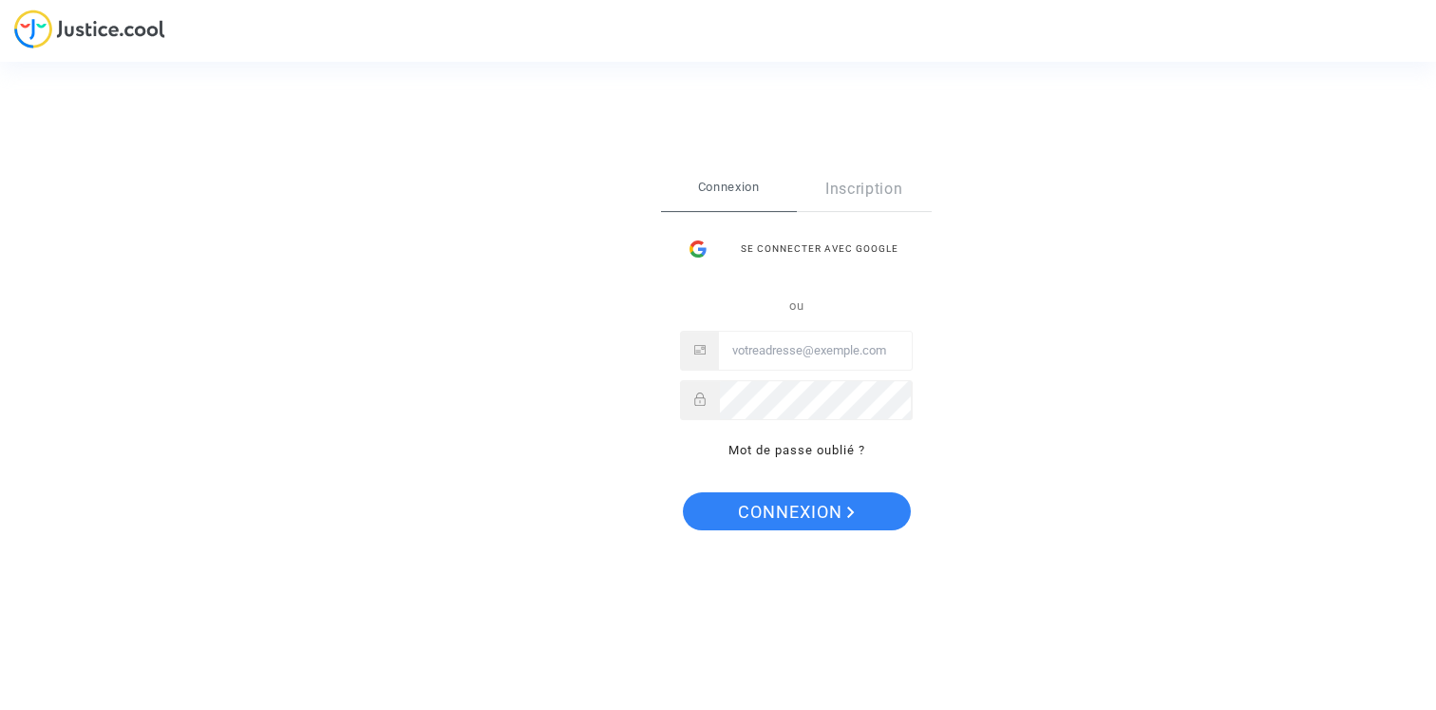
click at [761, 352] on input "Email" at bounding box center [815, 351] width 193 height 38
paste input "claire+21nov@justice.cool"
type input "claire+21nov@justice.cool"
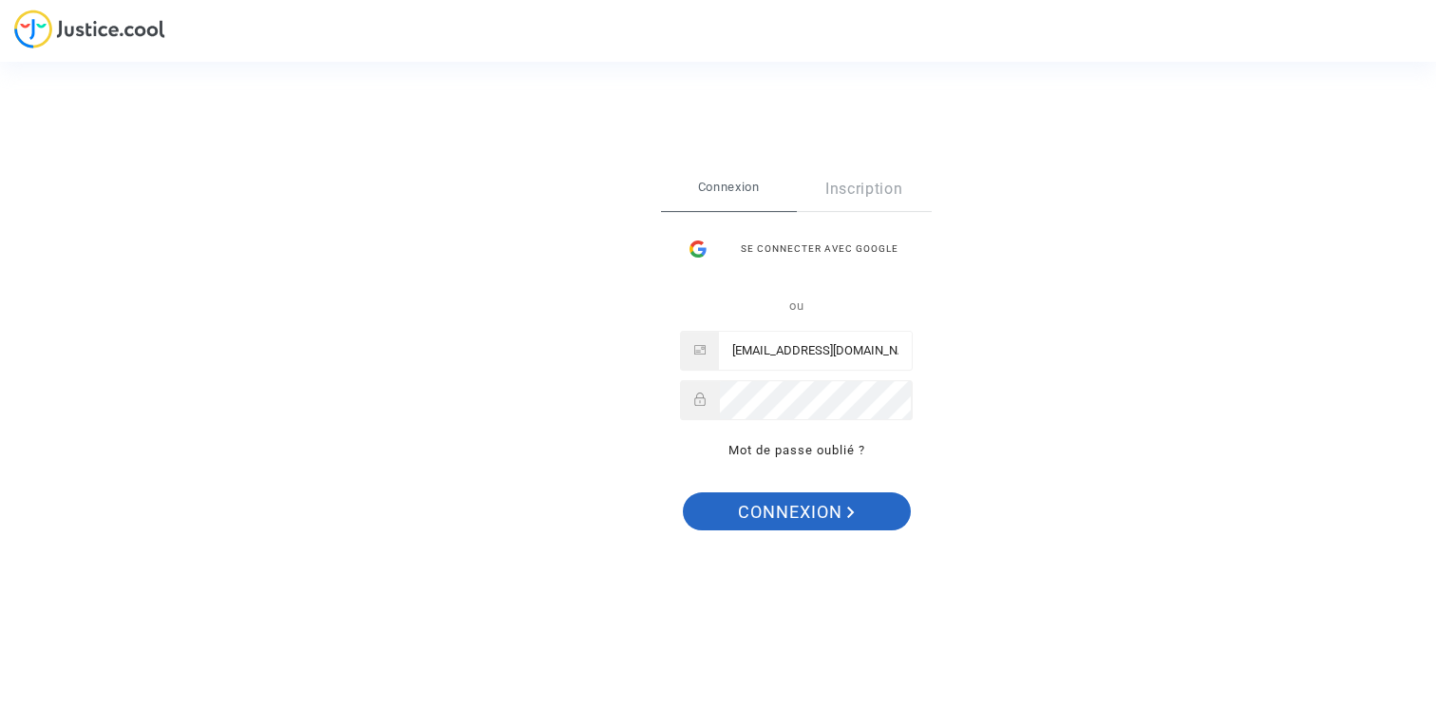
click at [764, 502] on span "Connexion" at bounding box center [796, 512] width 117 height 40
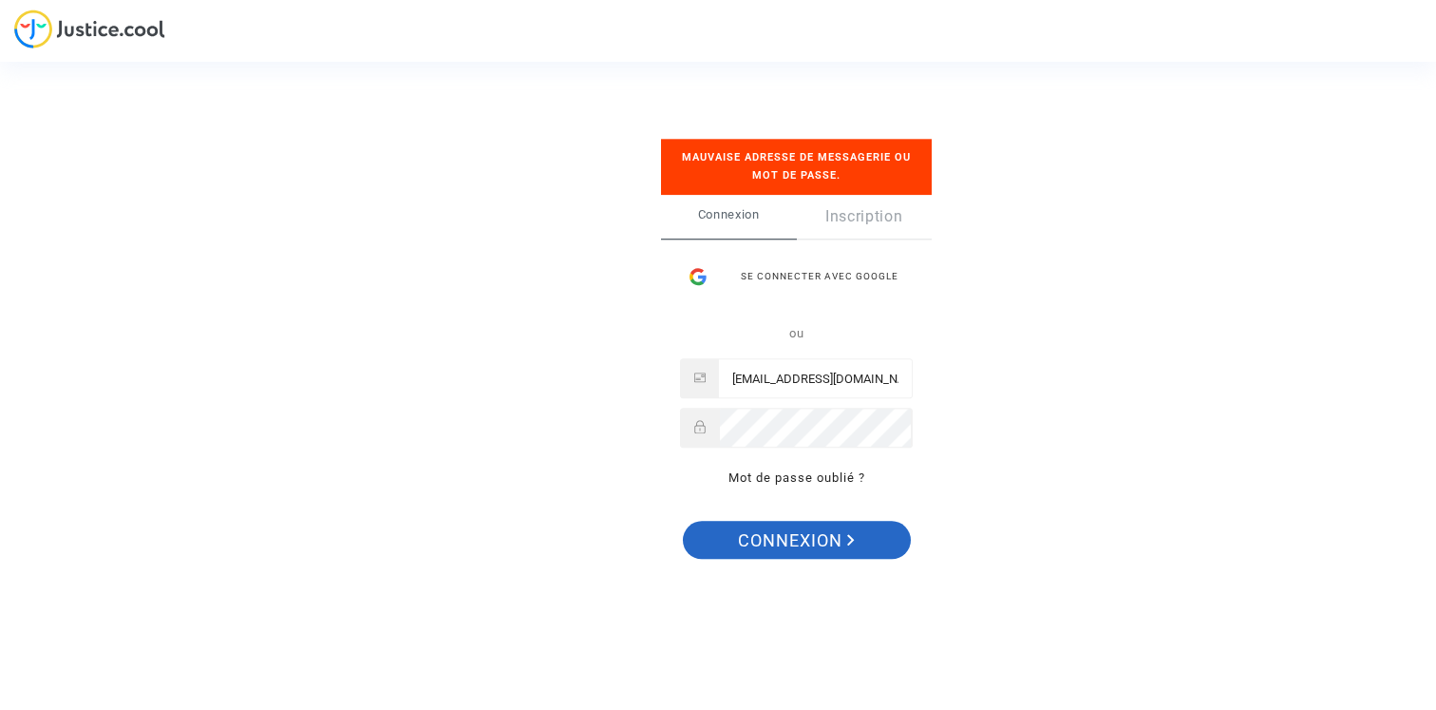
click at [808, 542] on span "Connexion" at bounding box center [796, 541] width 117 height 40
click at [824, 542] on span "Connexion" at bounding box center [796, 541] width 117 height 40
click at [816, 371] on input "[EMAIL_ADDRESS][DOMAIN_NAME]" at bounding box center [815, 379] width 193 height 38
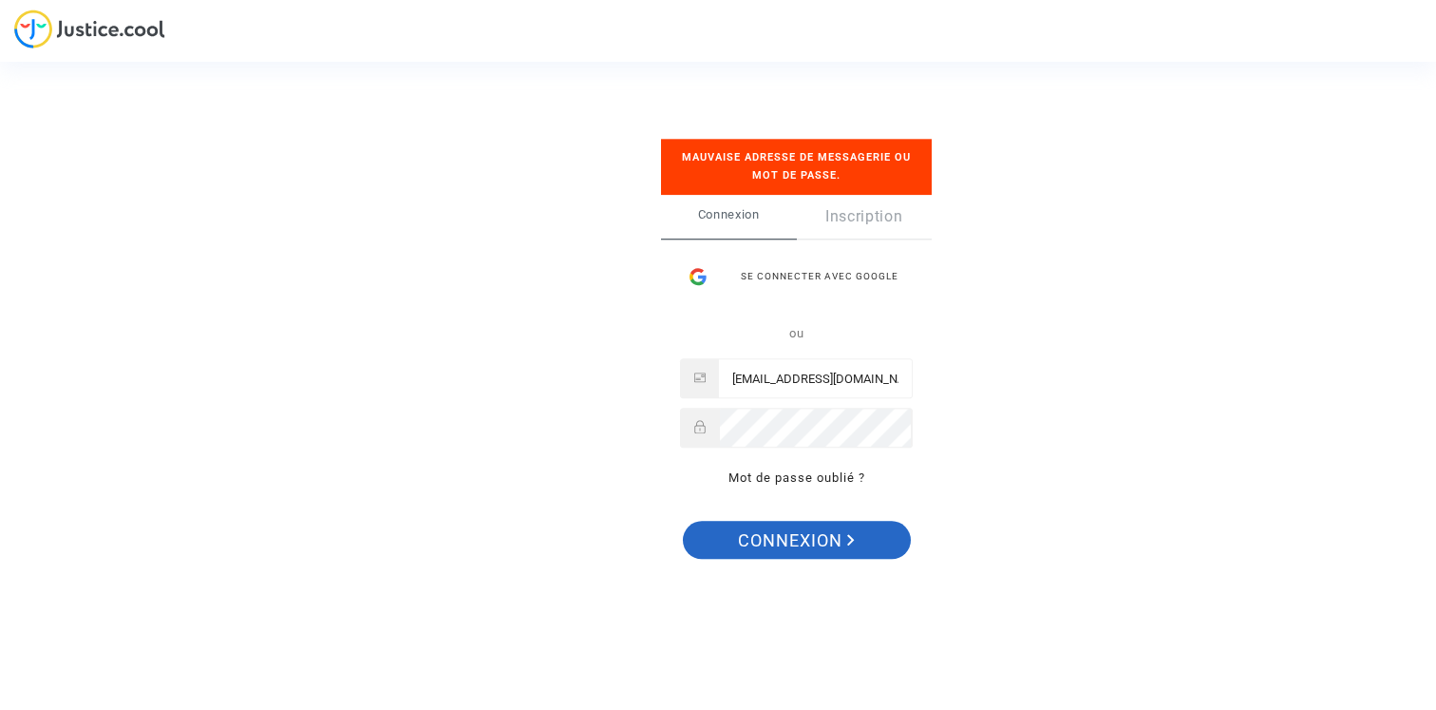
click at [797, 534] on span "Connexion" at bounding box center [796, 541] width 117 height 40
click at [840, 377] on input "claire+21nov@justice.cool" at bounding box center [815, 379] width 193 height 38
click at [824, 541] on span "Connexion" at bounding box center [796, 541] width 117 height 40
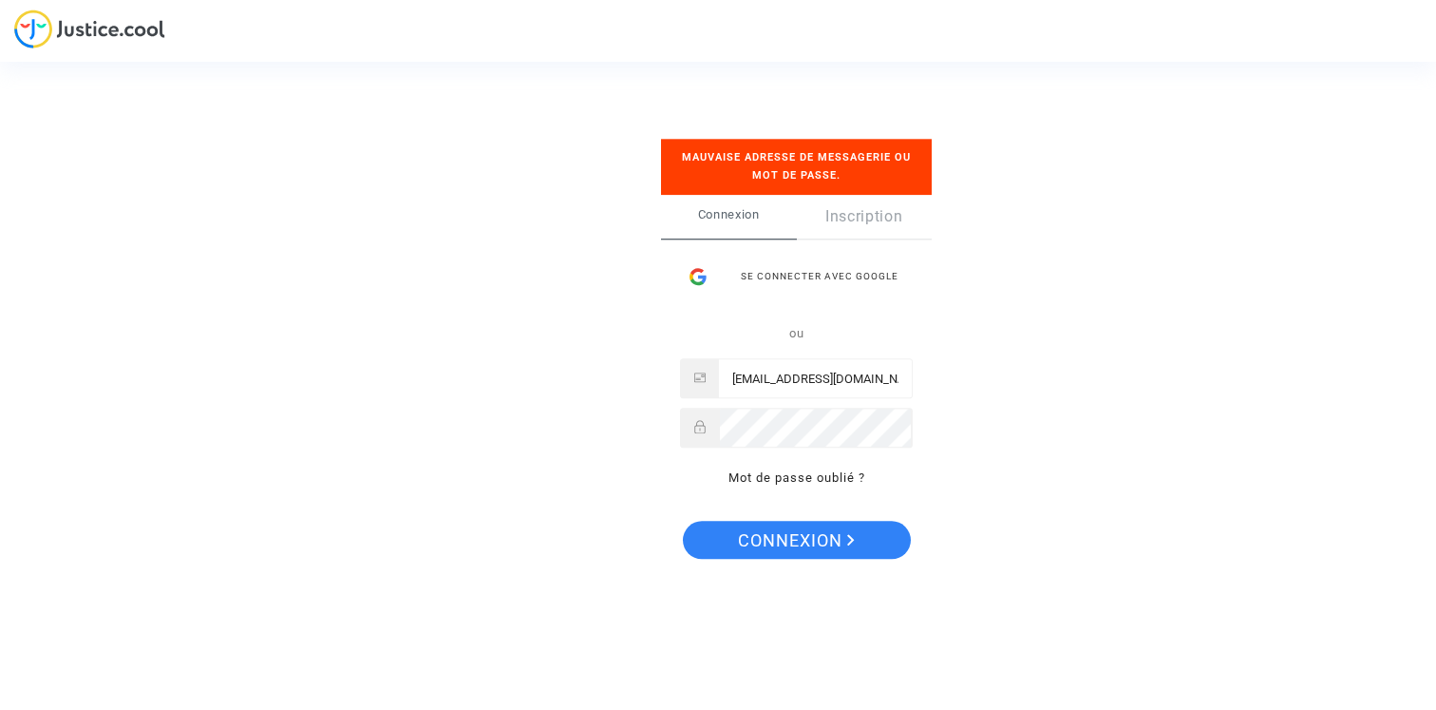
click at [892, 378] on input "claire+21nov@justice.cool" at bounding box center [815, 379] width 193 height 38
click at [789, 526] on span "Connexion" at bounding box center [796, 541] width 117 height 40
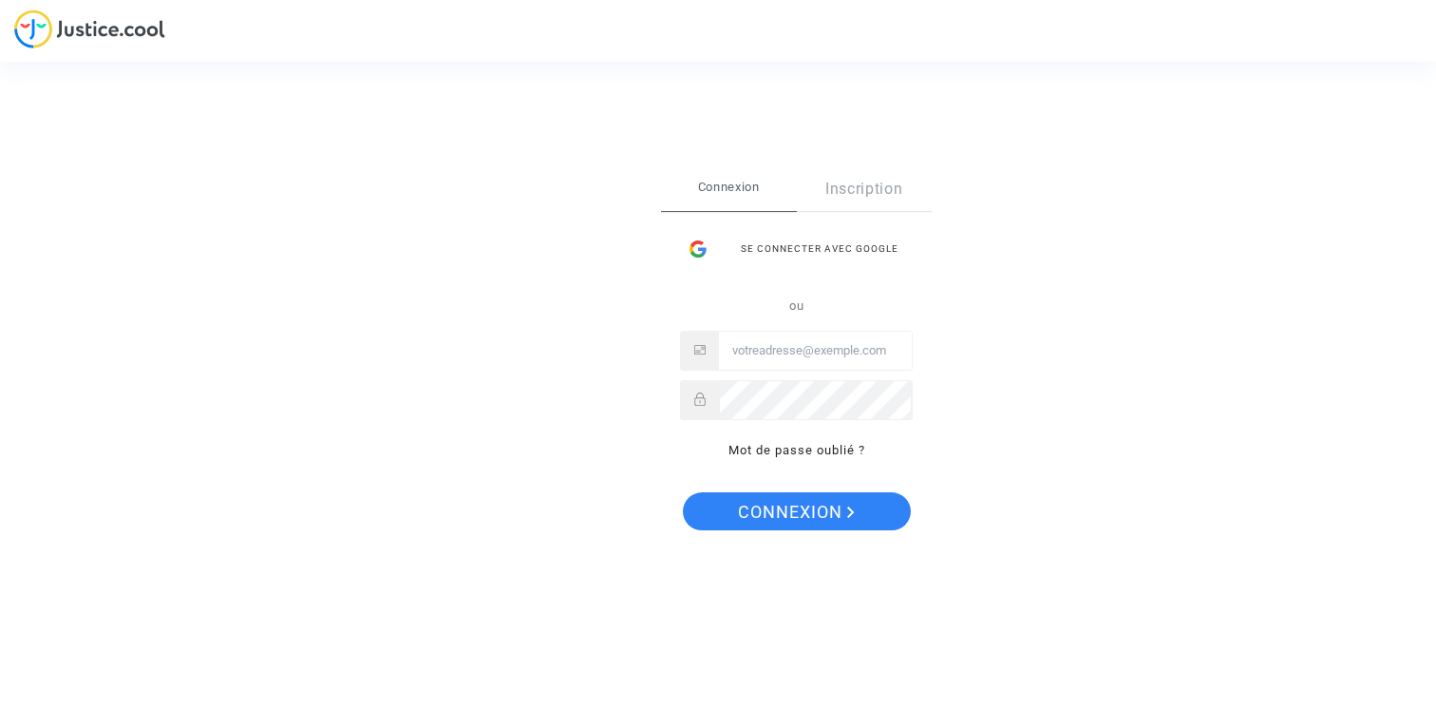
click at [803, 359] on input "Email" at bounding box center [815, 351] width 193 height 38
click at [756, 352] on input "claire+21nov@justice.cool" at bounding box center [815, 351] width 193 height 38
type input "claire+21nov@justice.cool"
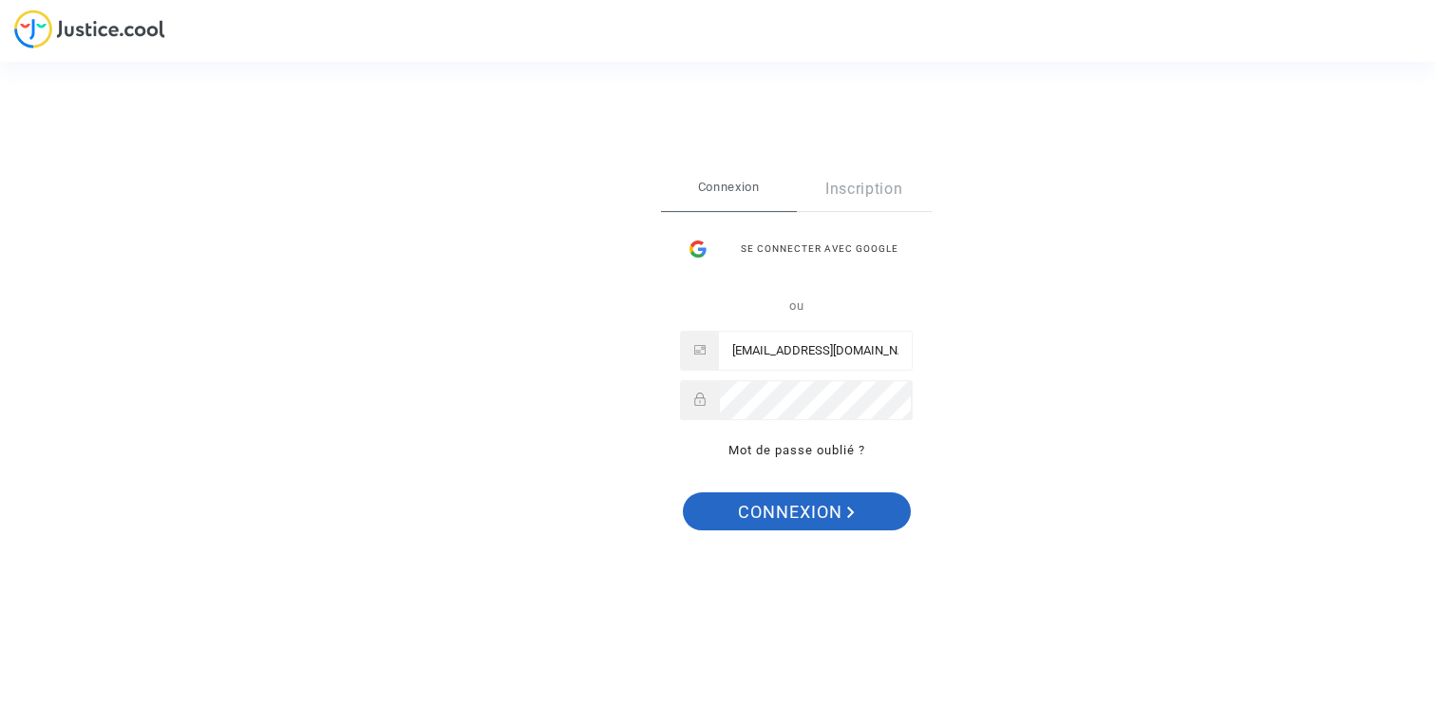
click at [789, 507] on span "Connexion" at bounding box center [796, 512] width 117 height 40
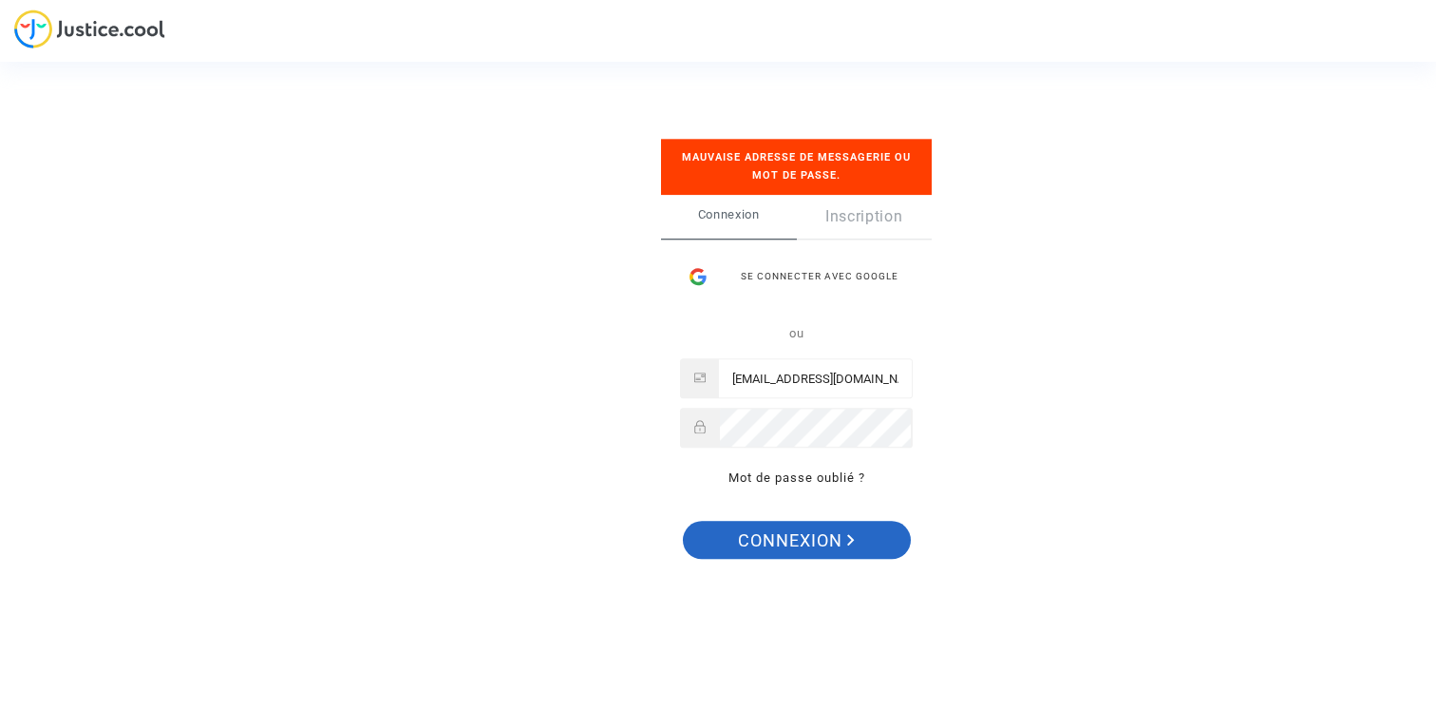
click at [821, 537] on span "Connexion" at bounding box center [796, 541] width 117 height 40
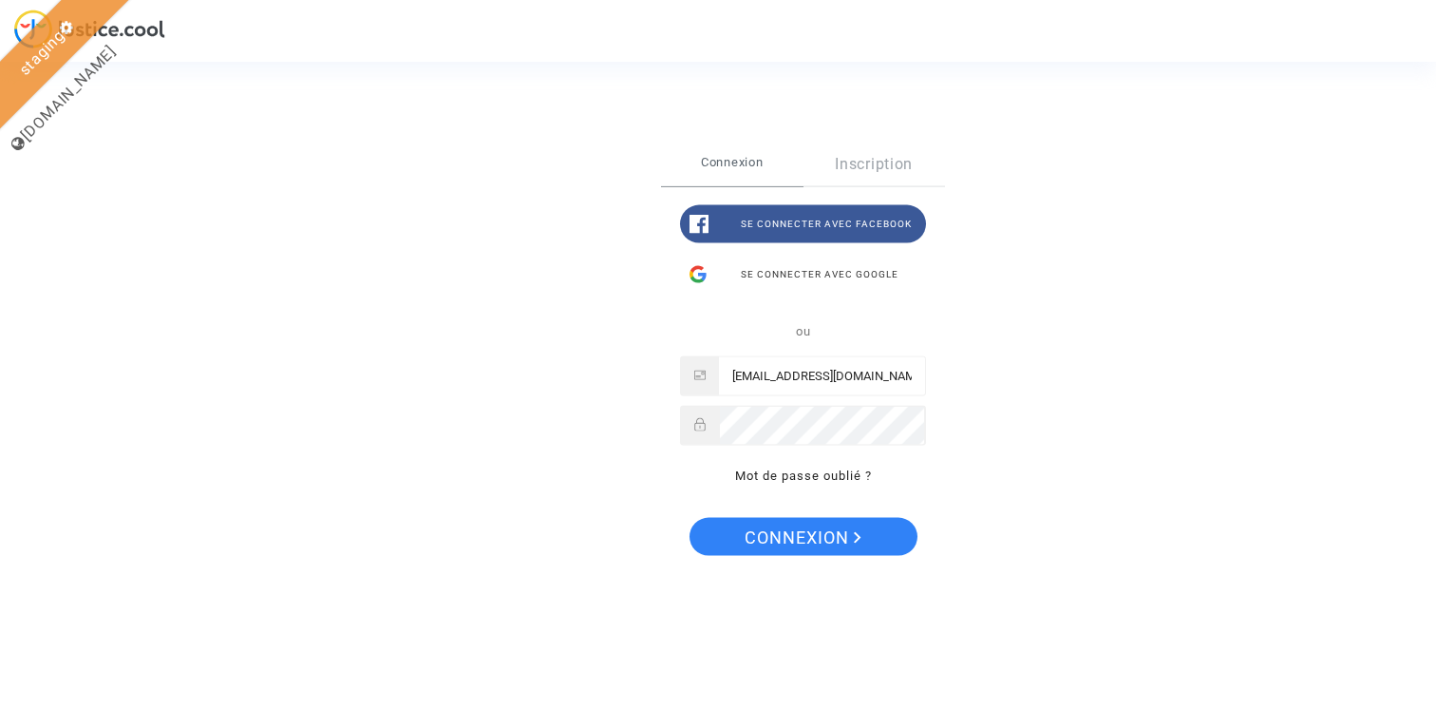
click at [891, 375] on input "yijek44924@mi166.com" at bounding box center [822, 376] width 206 height 38
click at [785, 375] on input "yijek44924@mi166.com" at bounding box center [822, 376] width 206 height 38
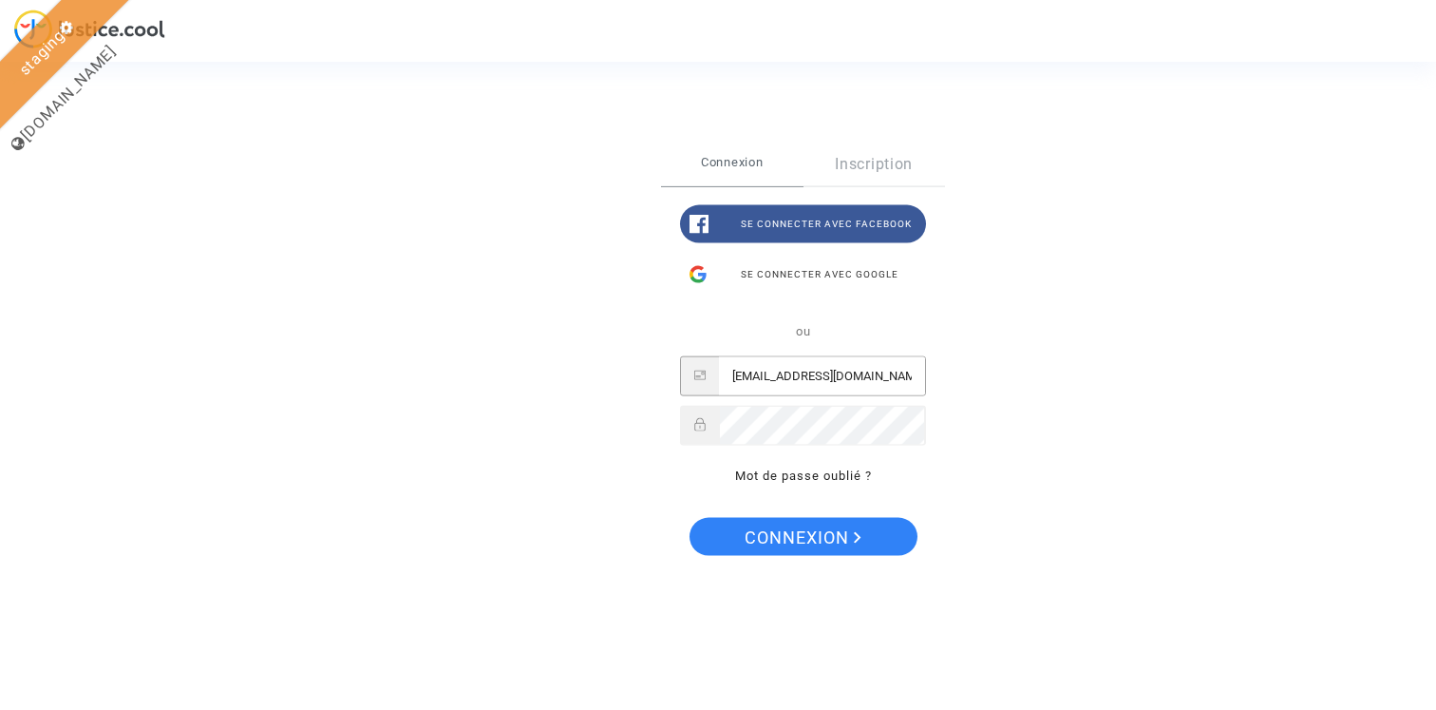
click at [785, 375] on input "yijek44924@mi166.com" at bounding box center [822, 376] width 206 height 38
paste input "claire+21nov@justice.cool"
type input "claire+21nov@justice.cool"
click at [786, 527] on span "Connexion" at bounding box center [803, 538] width 117 height 40
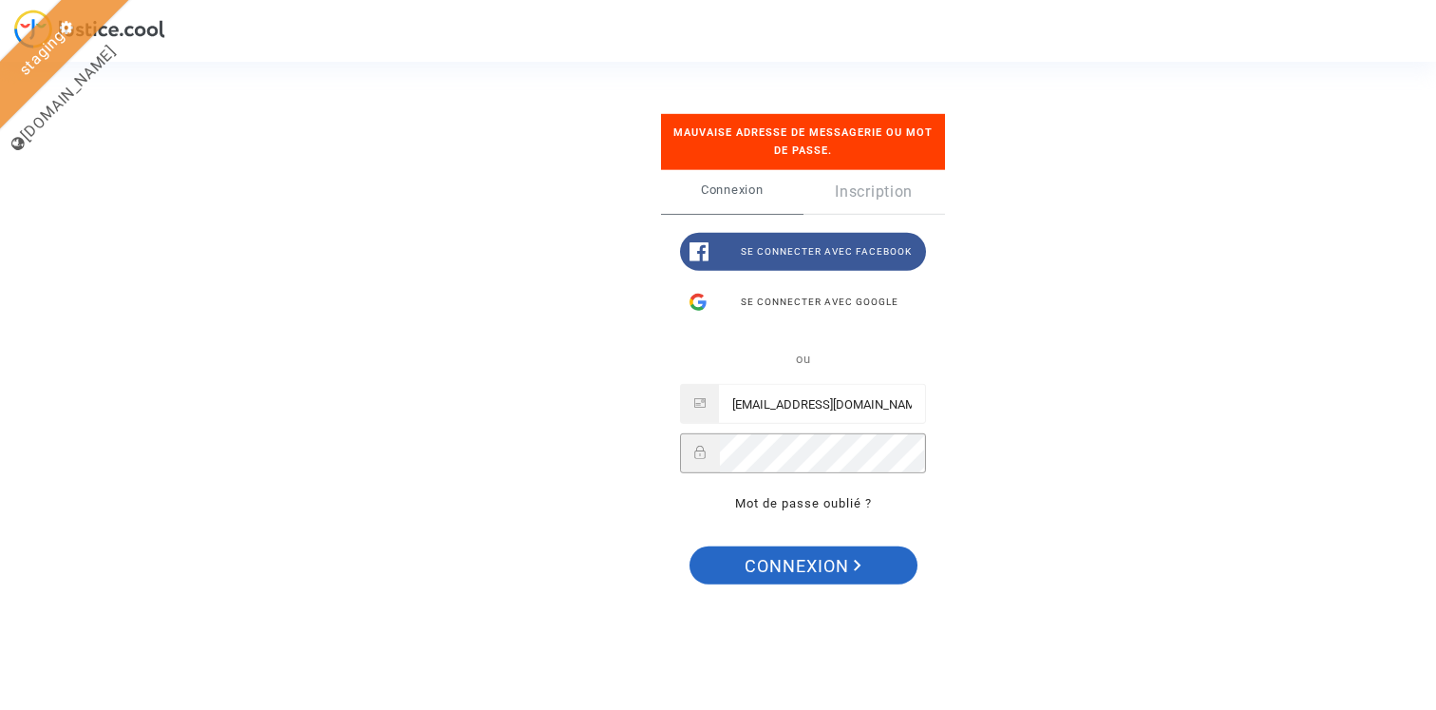
click at [812, 566] on span "Connexion" at bounding box center [803, 566] width 117 height 40
